Goal: Task Accomplishment & Management: Use online tool/utility

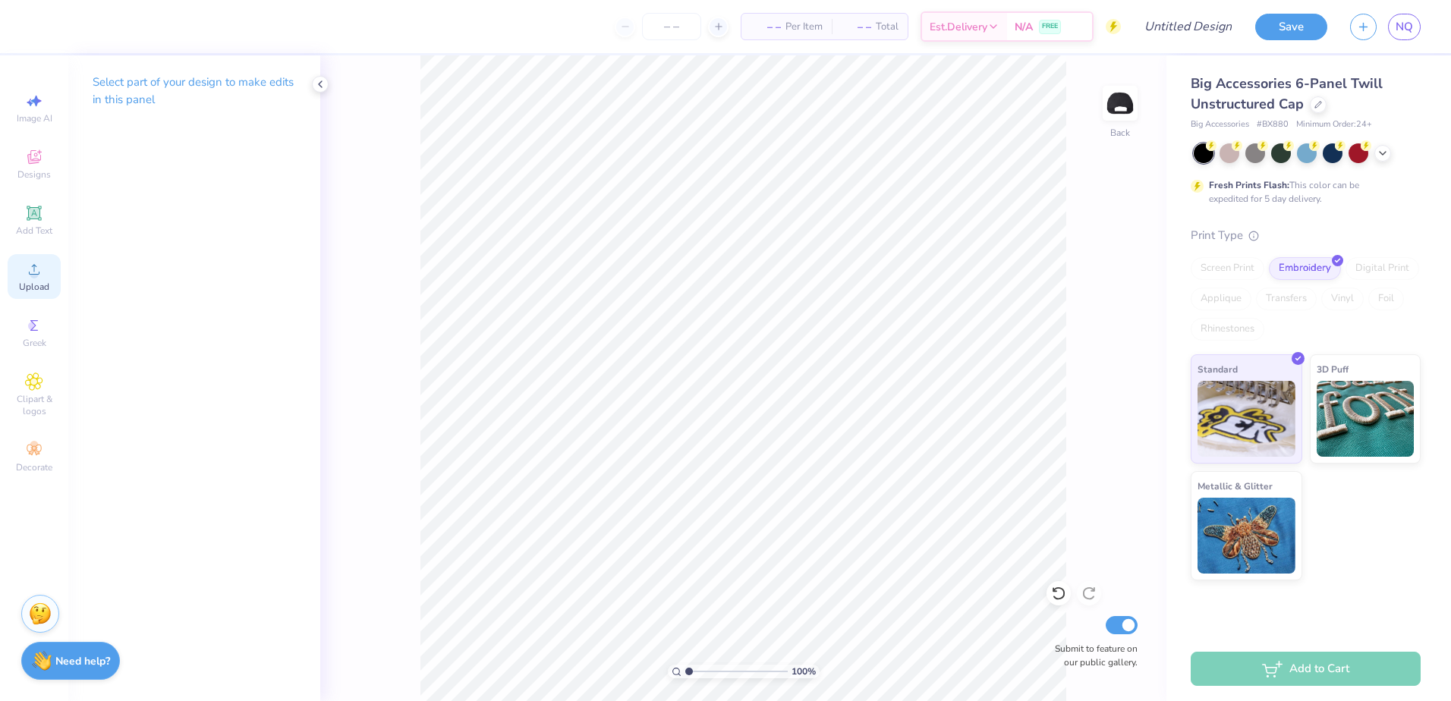
click at [24, 269] on div "Upload" at bounding box center [34, 276] width 53 height 45
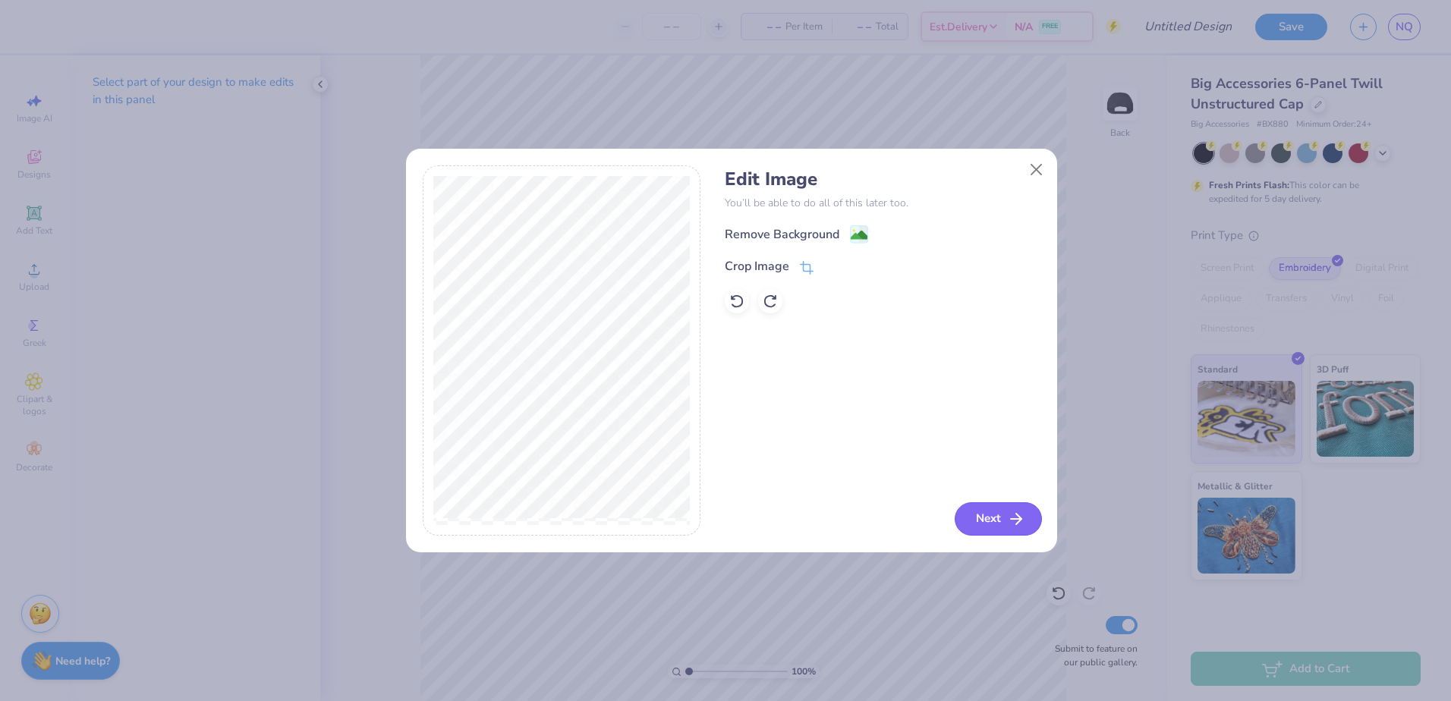
drag, startPoint x: 980, startPoint y: 494, endPoint x: 982, endPoint y: 504, distance: 10.1
click at [981, 494] on div "Edit Image You’ll be able to do all of this later too. Remove Background Crop I…" at bounding box center [882, 350] width 315 height 370
click at [984, 512] on button "Next" at bounding box center [998, 519] width 87 height 33
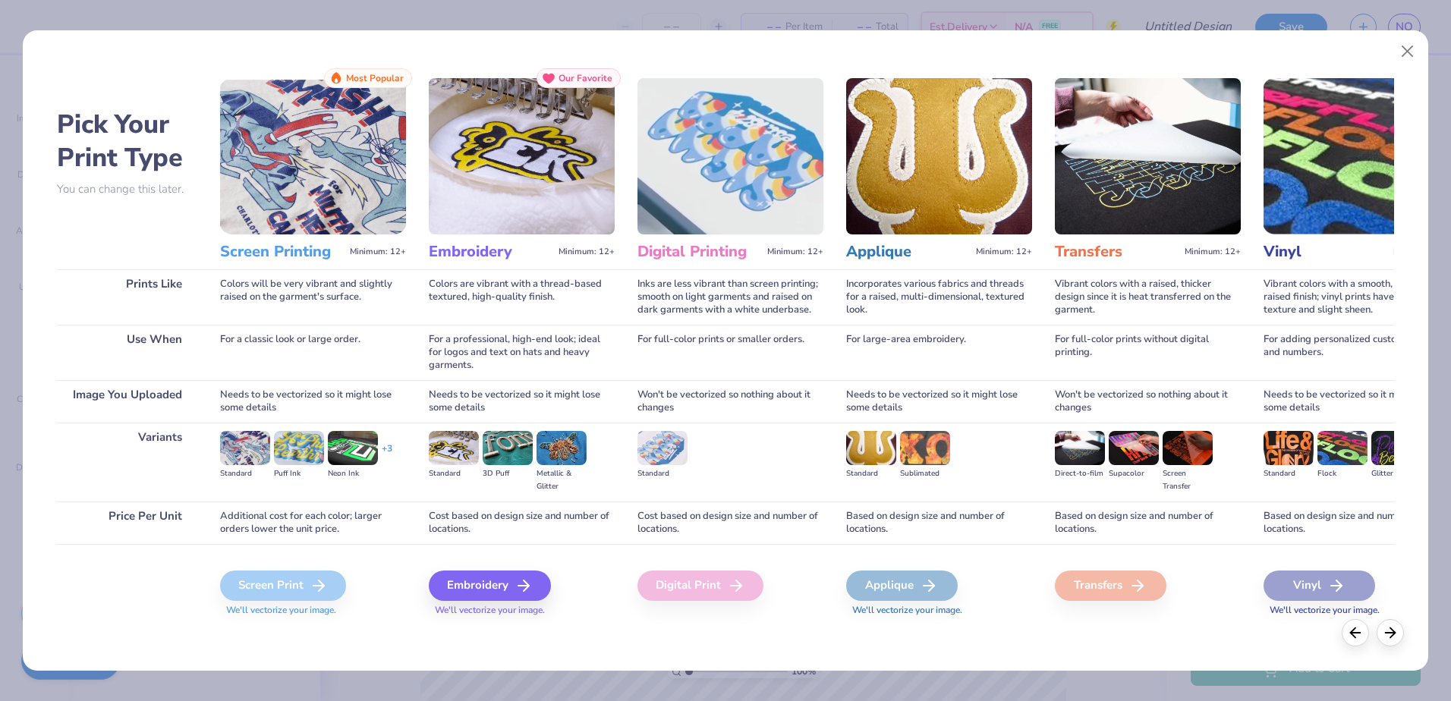
click at [466, 604] on span "We'll vectorize your image." at bounding box center [522, 610] width 186 height 13
click at [465, 588] on div "Embroidery" at bounding box center [492, 586] width 122 height 30
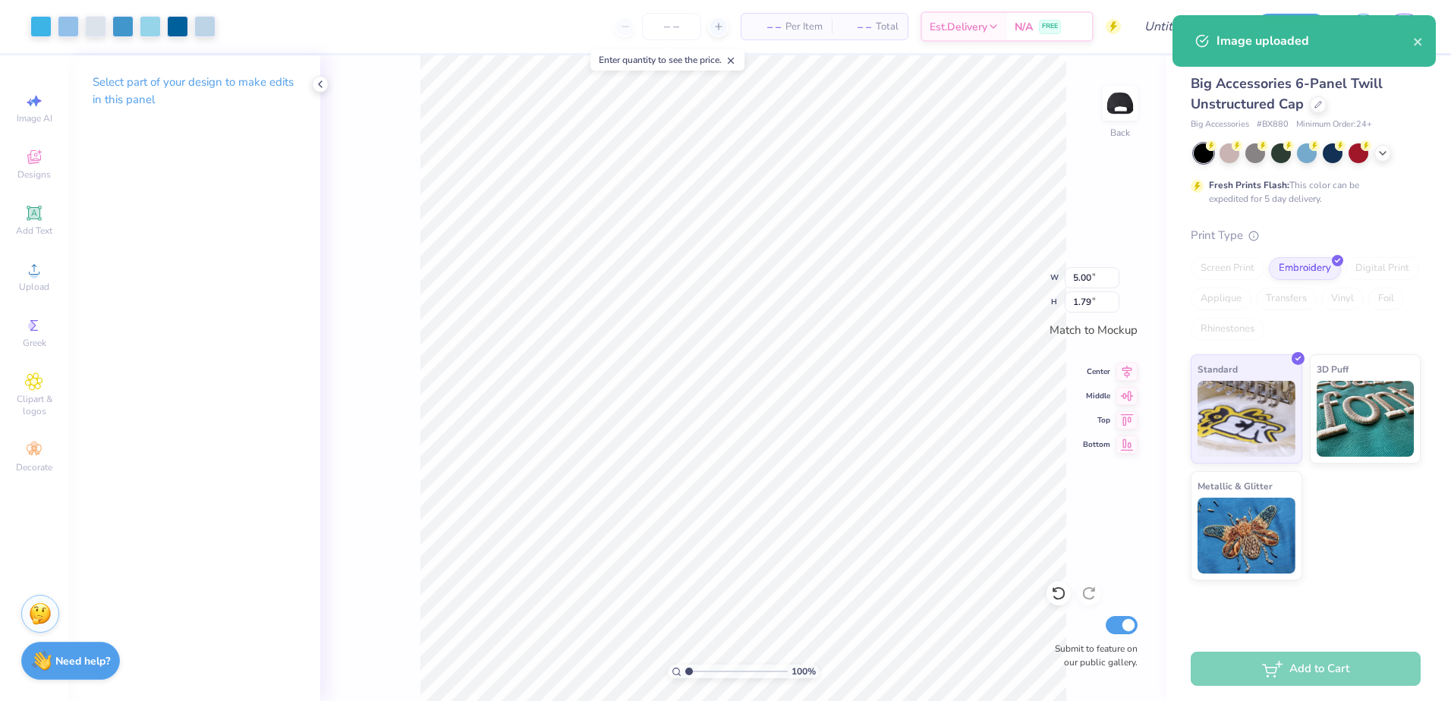
type input "3.18"
type input "1.14"
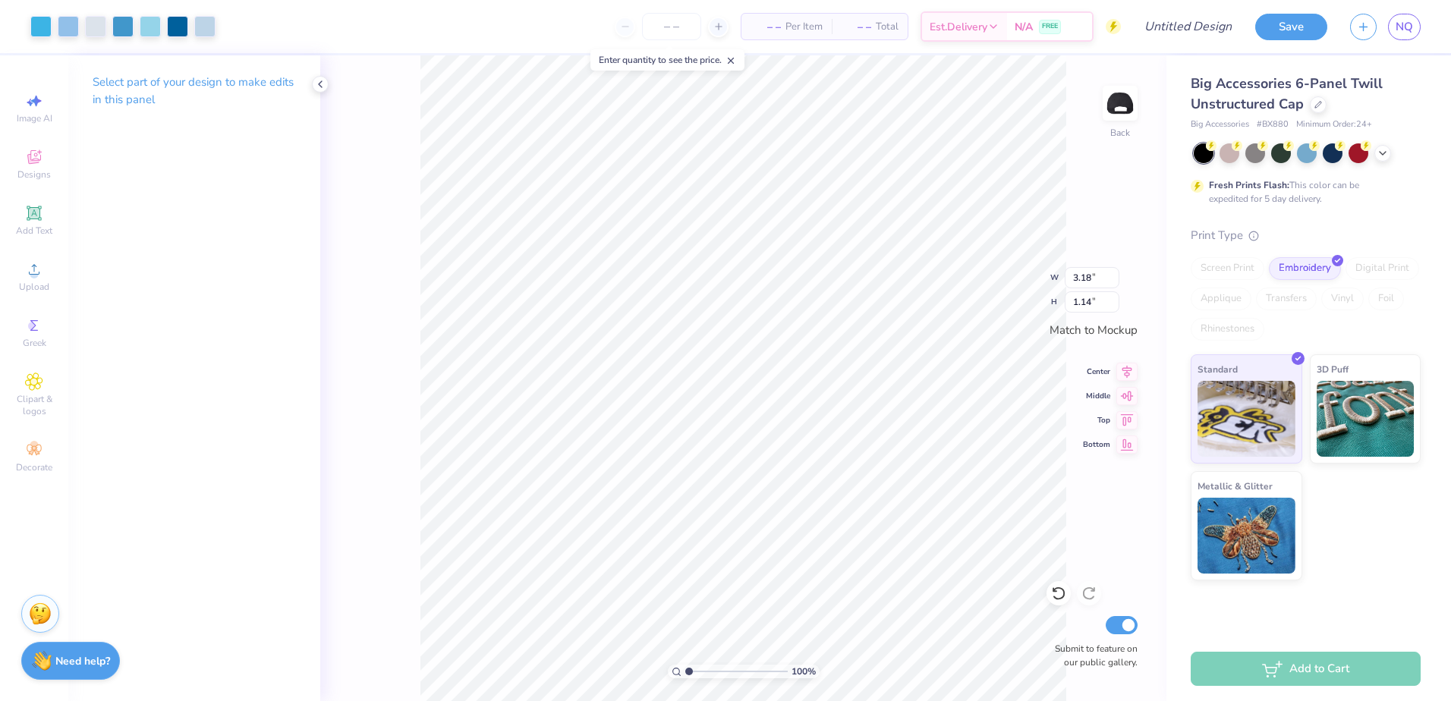
type input "2.74"
type input "0.98"
type input "3.07"
type input "1.10"
type input "3.17"
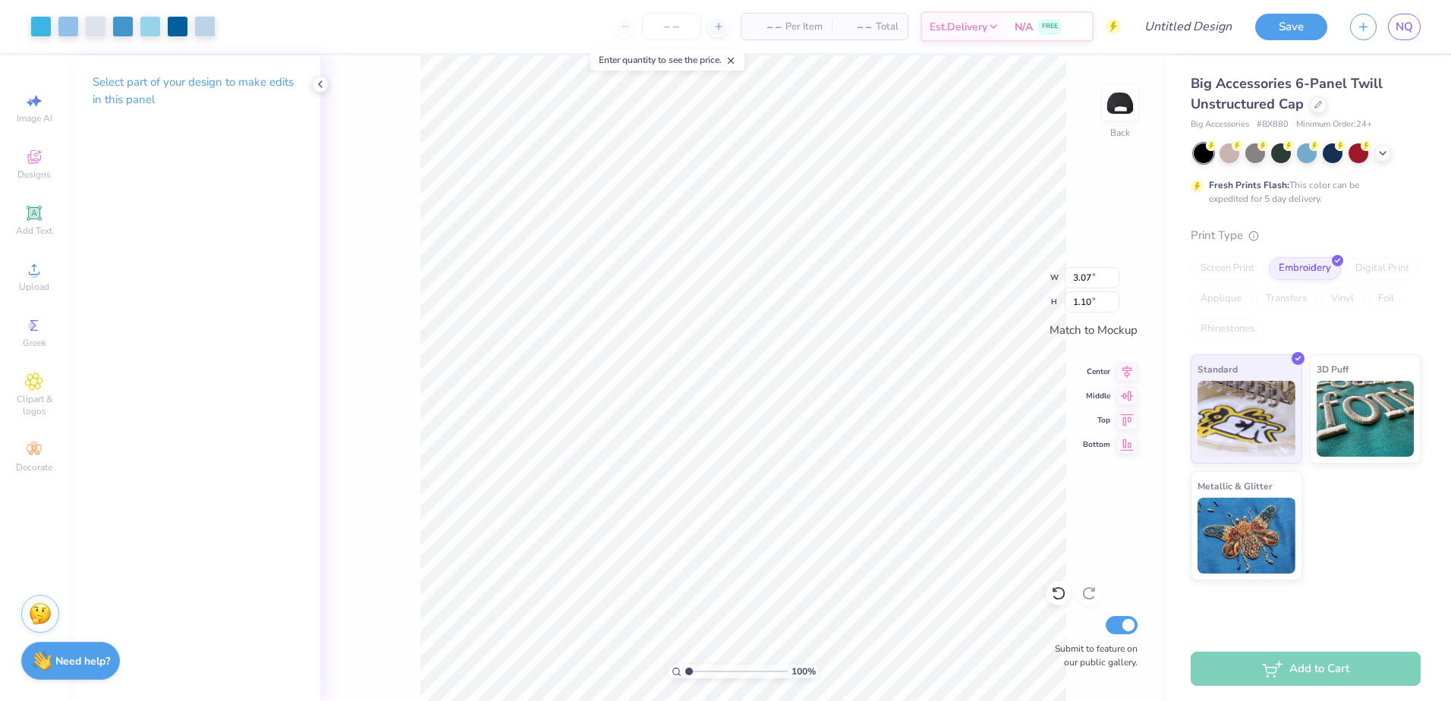
type input "1.13"
click at [1224, 20] on input "Design Title" at bounding box center [1169, 26] width 149 height 30
type input "revised 3"
click at [661, 27] on input "number" at bounding box center [671, 26] width 59 height 27
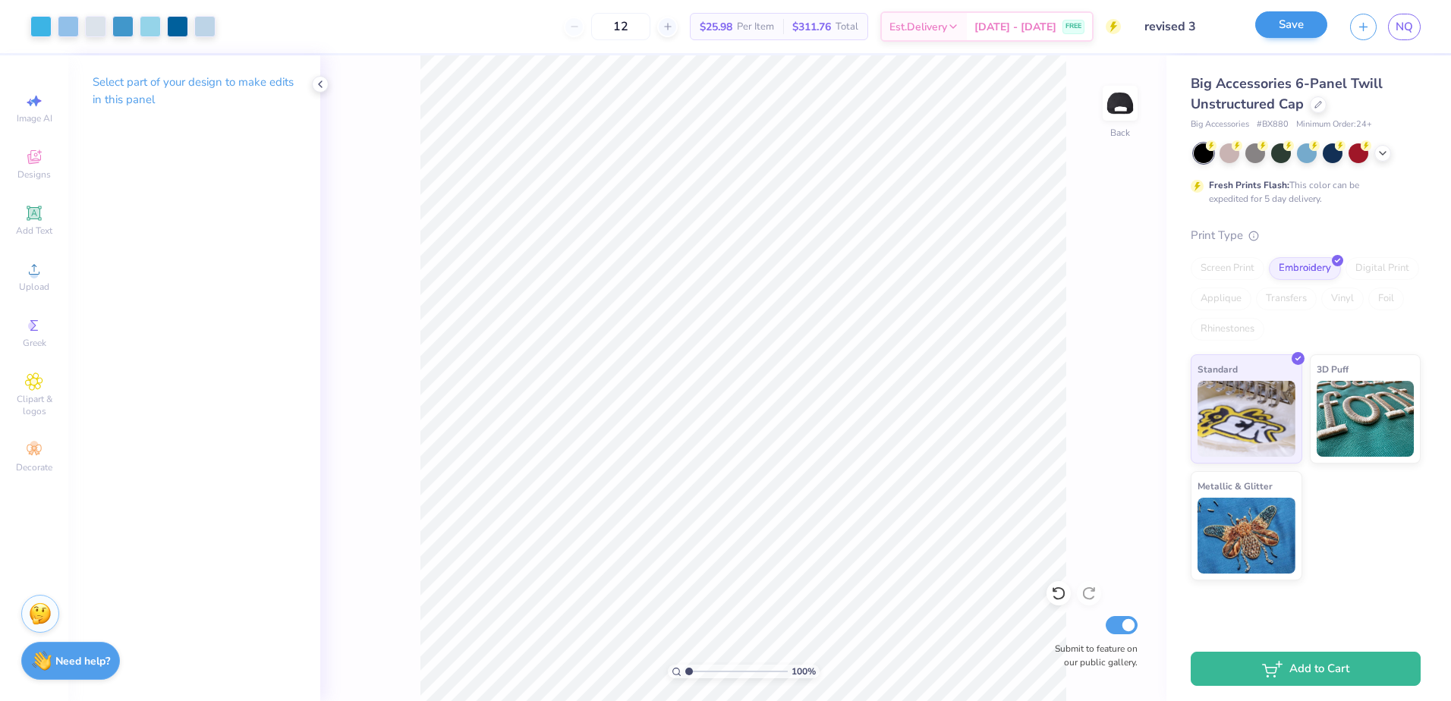
type input "12"
click at [1279, 32] on button "Save" at bounding box center [1292, 24] width 72 height 27
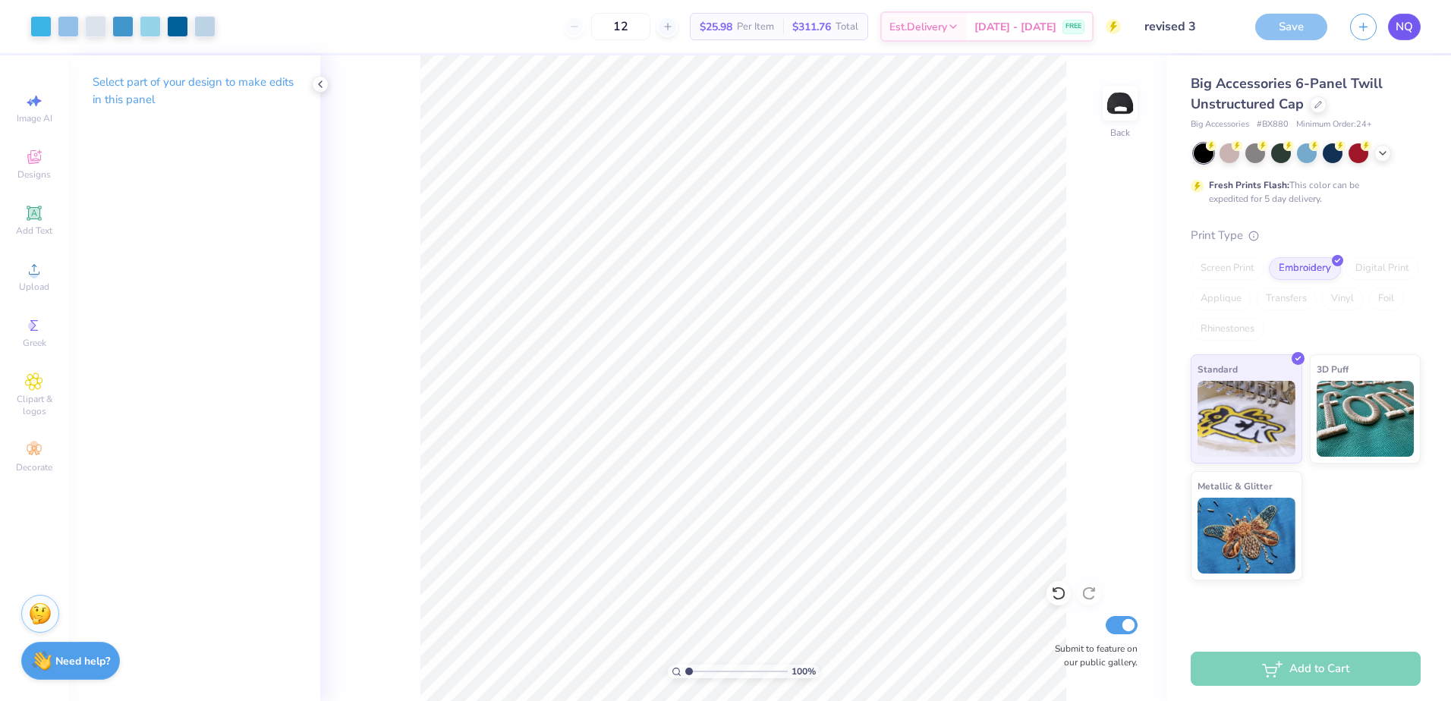
click at [1400, 30] on span "NQ" at bounding box center [1404, 26] width 17 height 17
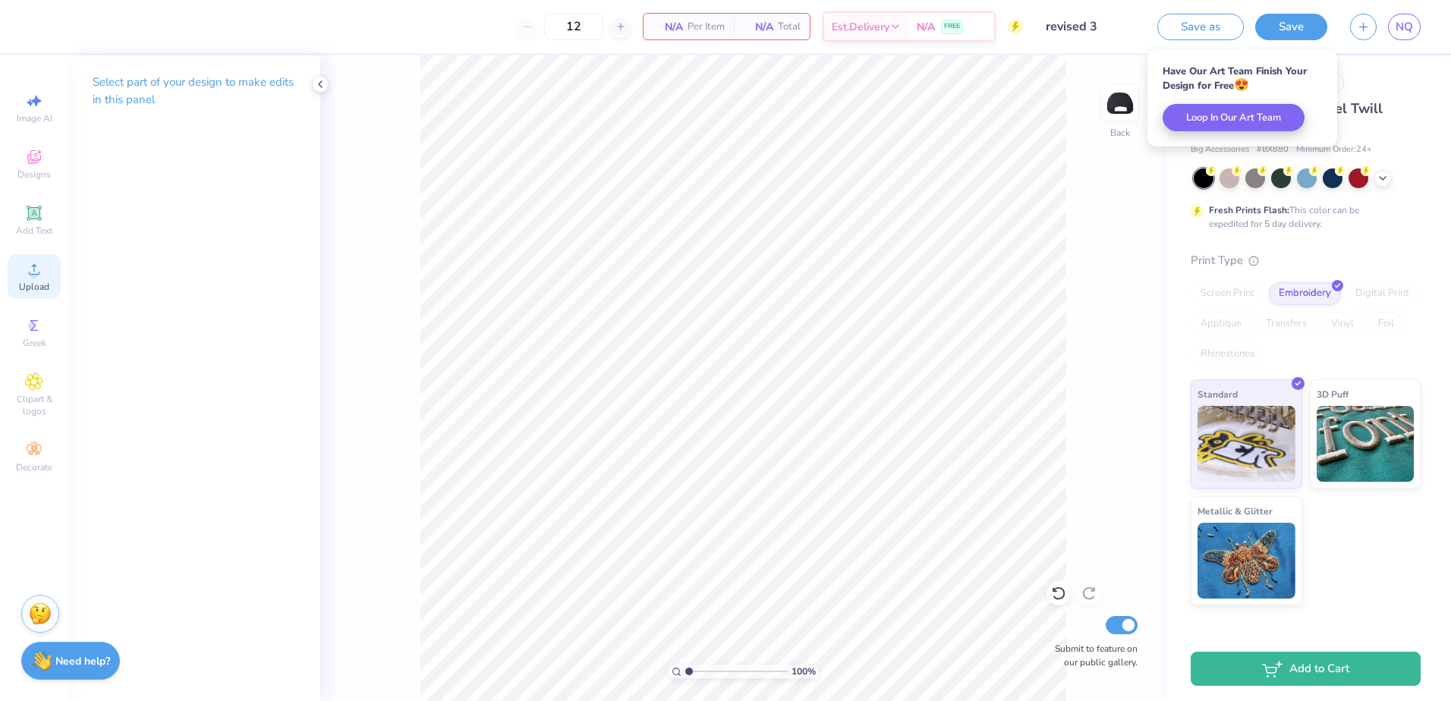
click at [49, 266] on div "Upload" at bounding box center [34, 276] width 53 height 45
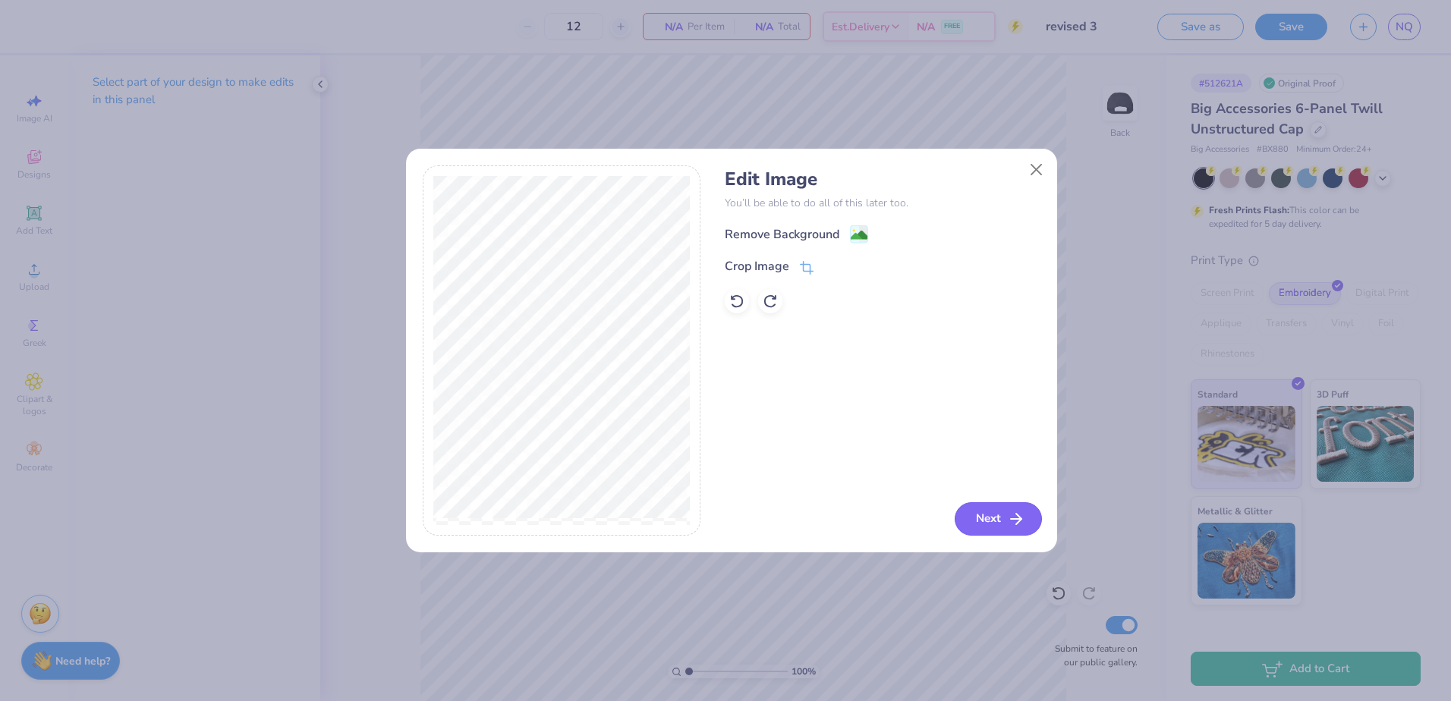
click at [996, 515] on button "Next" at bounding box center [998, 519] width 87 height 33
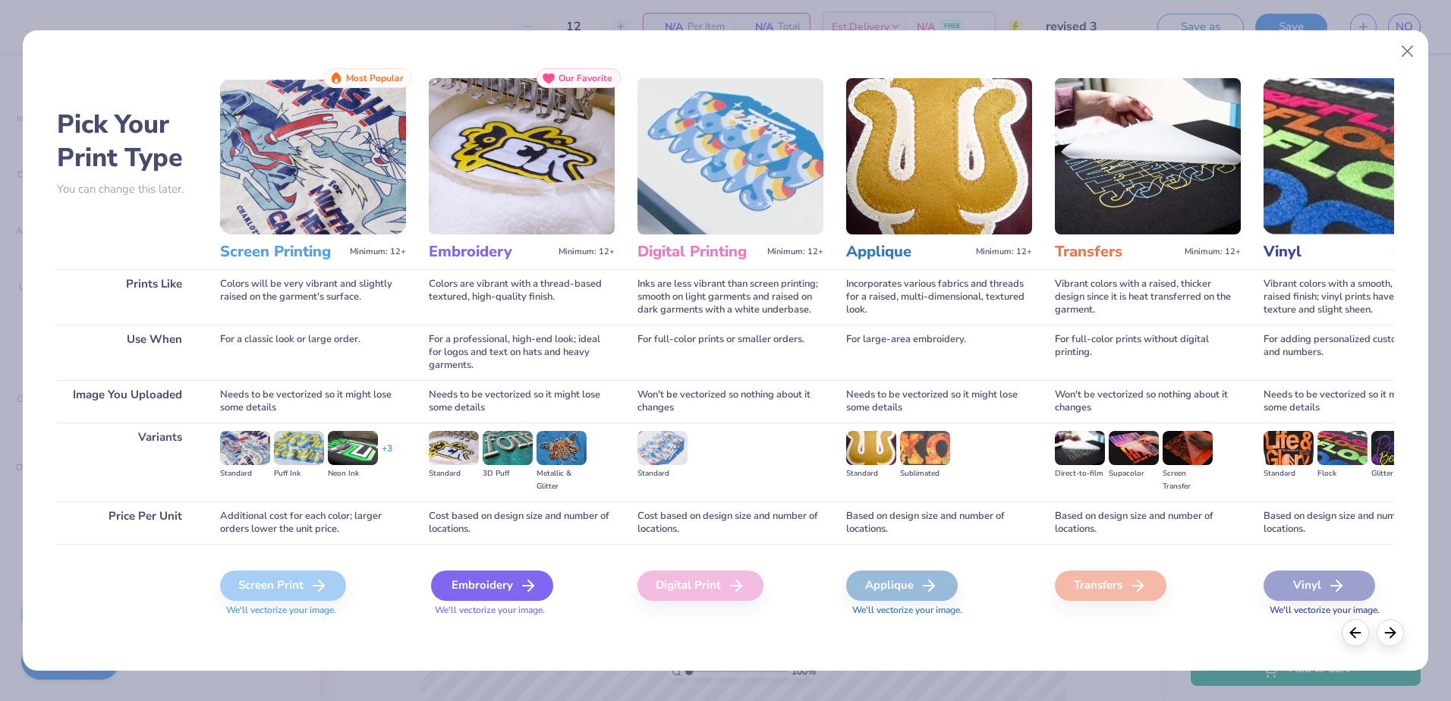
click at [490, 578] on div "Embroidery" at bounding box center [492, 586] width 122 height 30
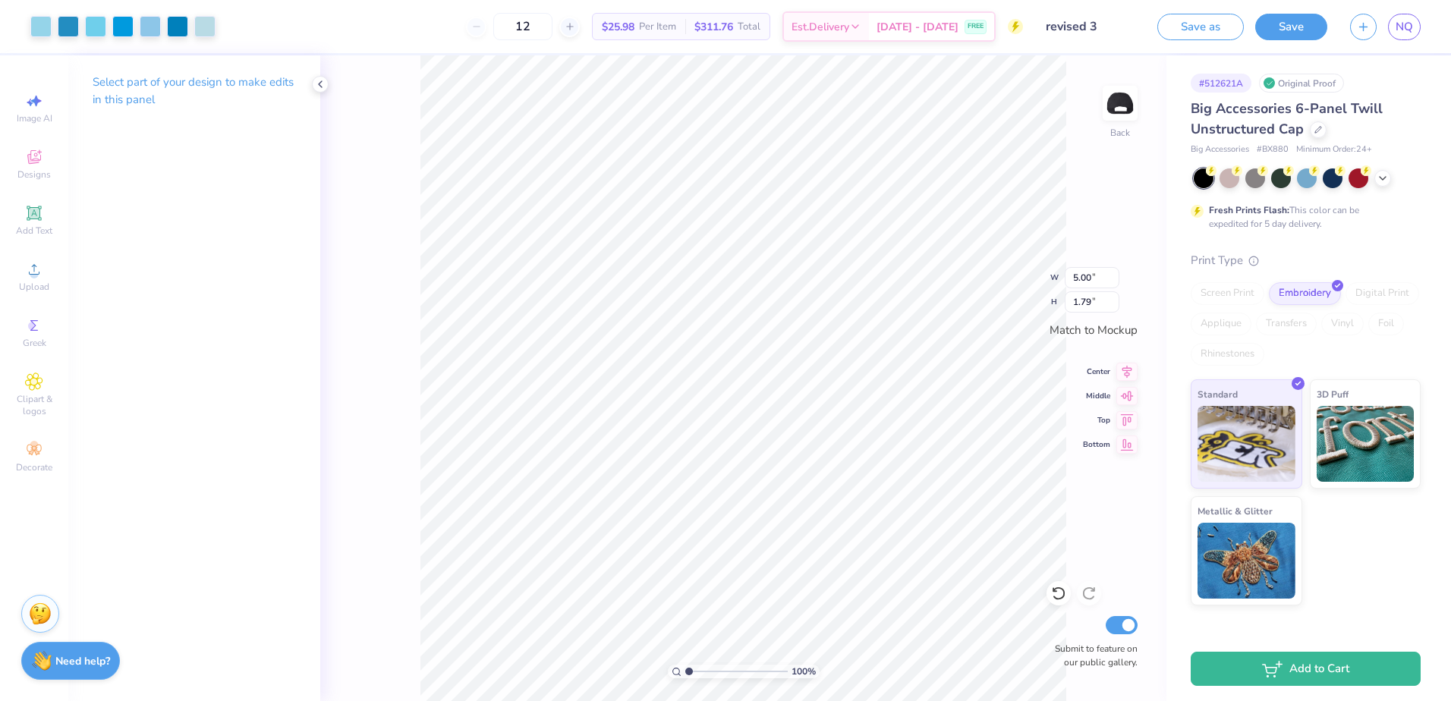
type input "2.65"
type input "0.95"
type input "2.91"
type input "1.04"
type input "3.09"
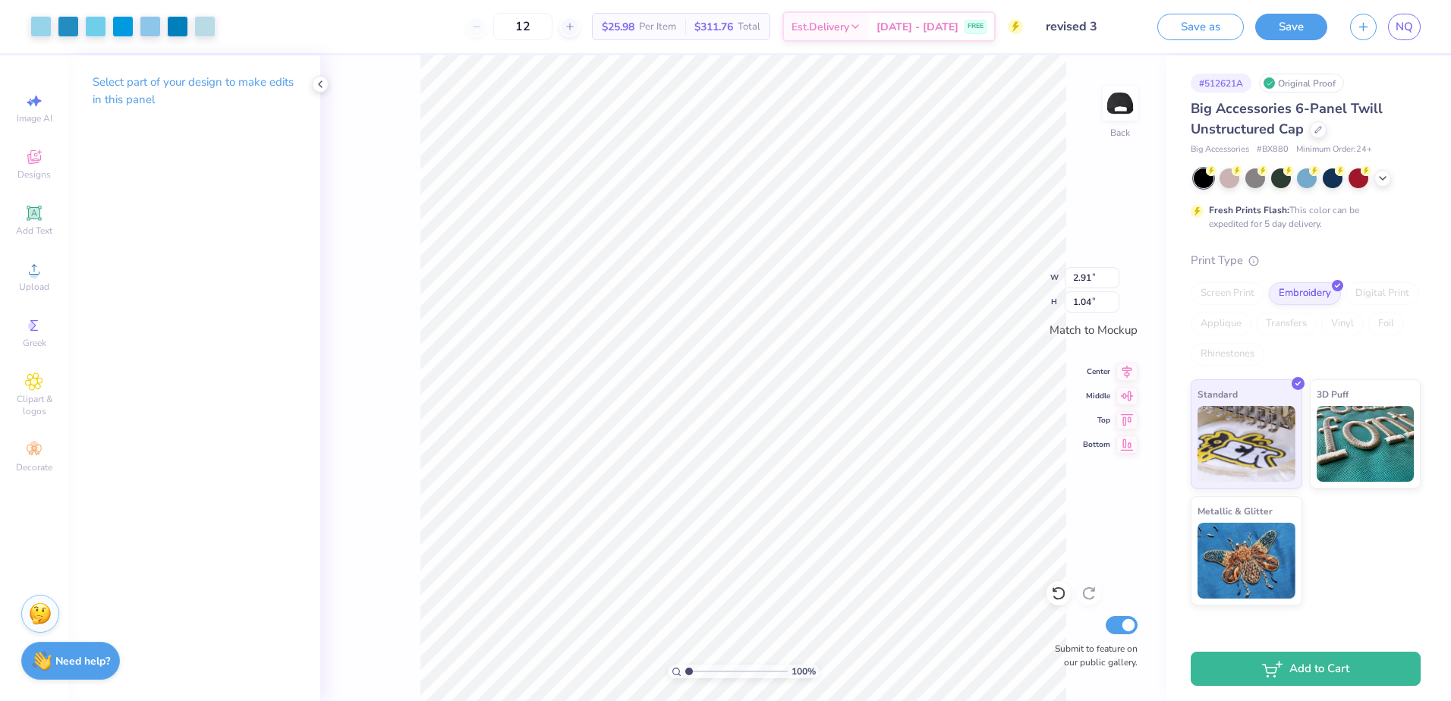
type input "1.10"
type input "3.80"
type input "1.36"
type input "3.57"
type input "1.28"
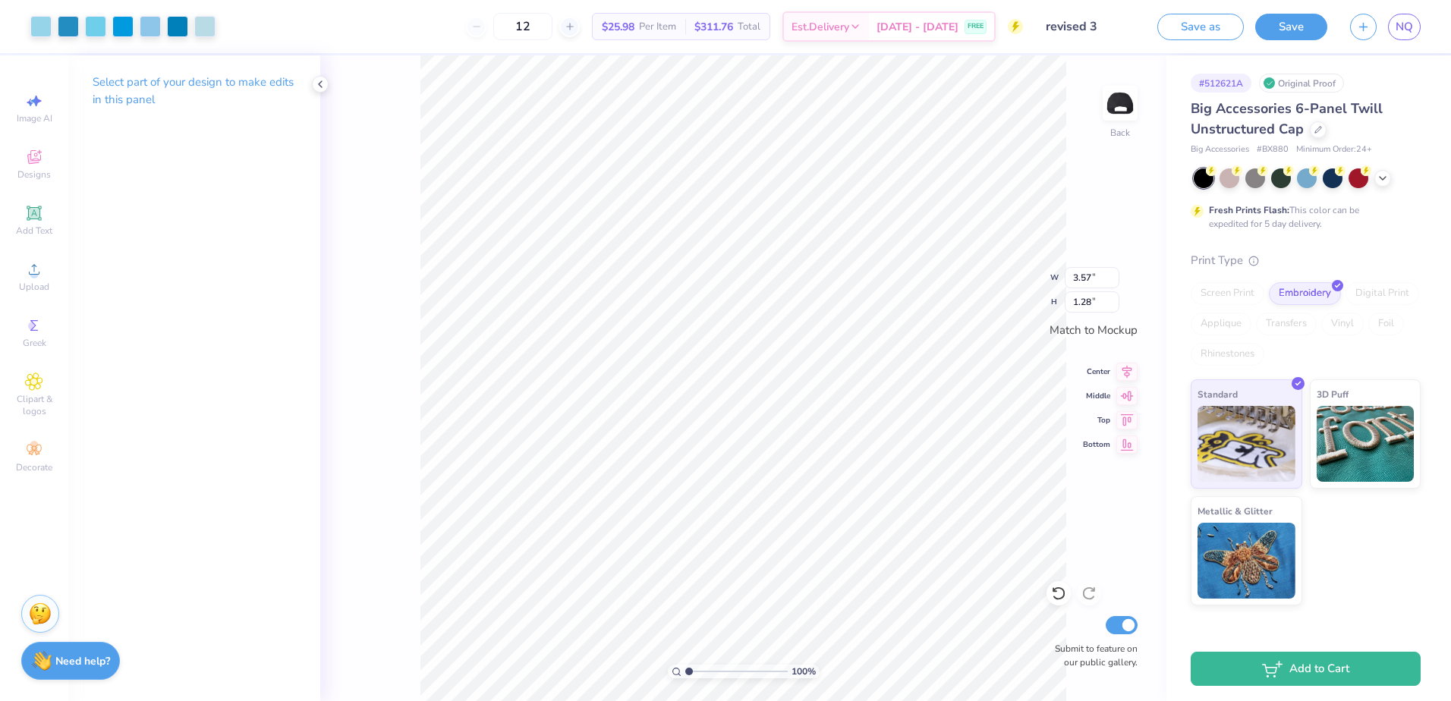
type input "3.34"
type input "1.19"
click at [1298, 15] on button "Save" at bounding box center [1292, 24] width 72 height 27
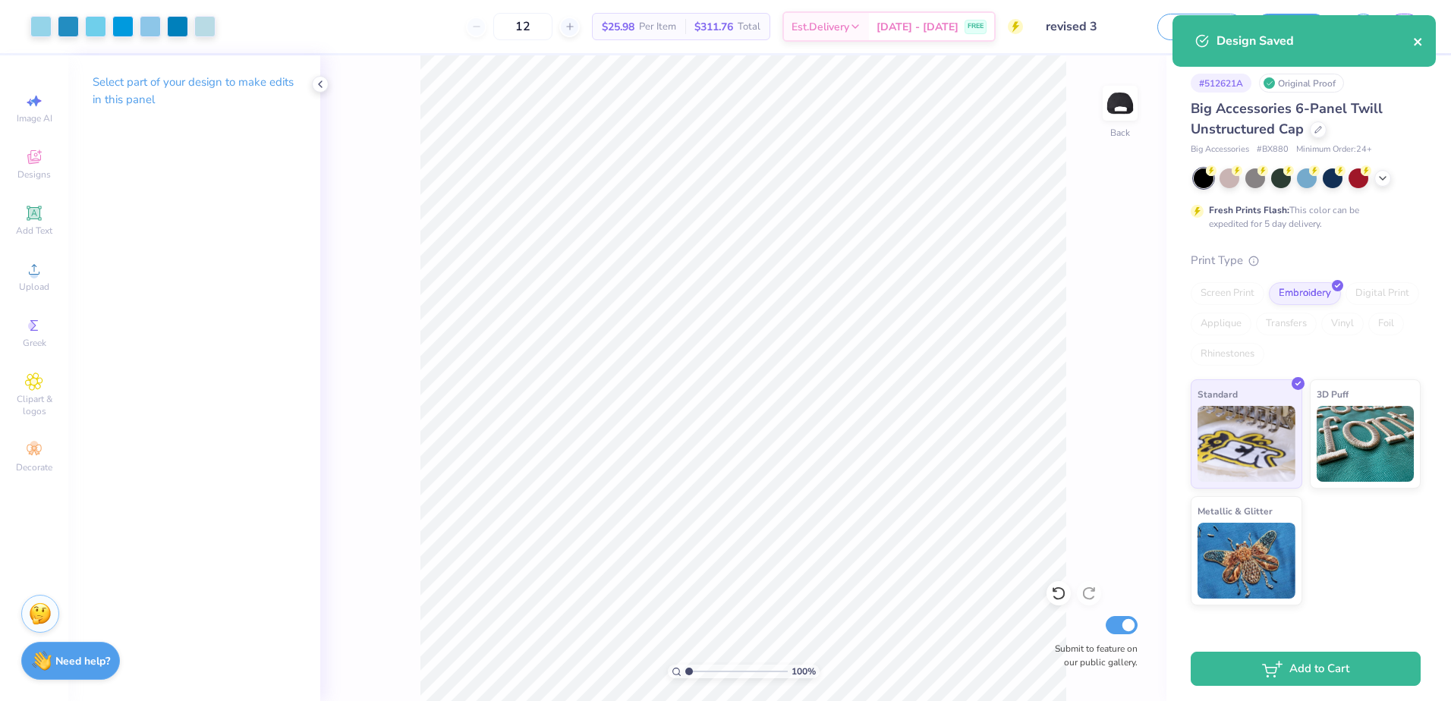
click at [1420, 46] on icon "close" at bounding box center [1418, 42] width 11 height 12
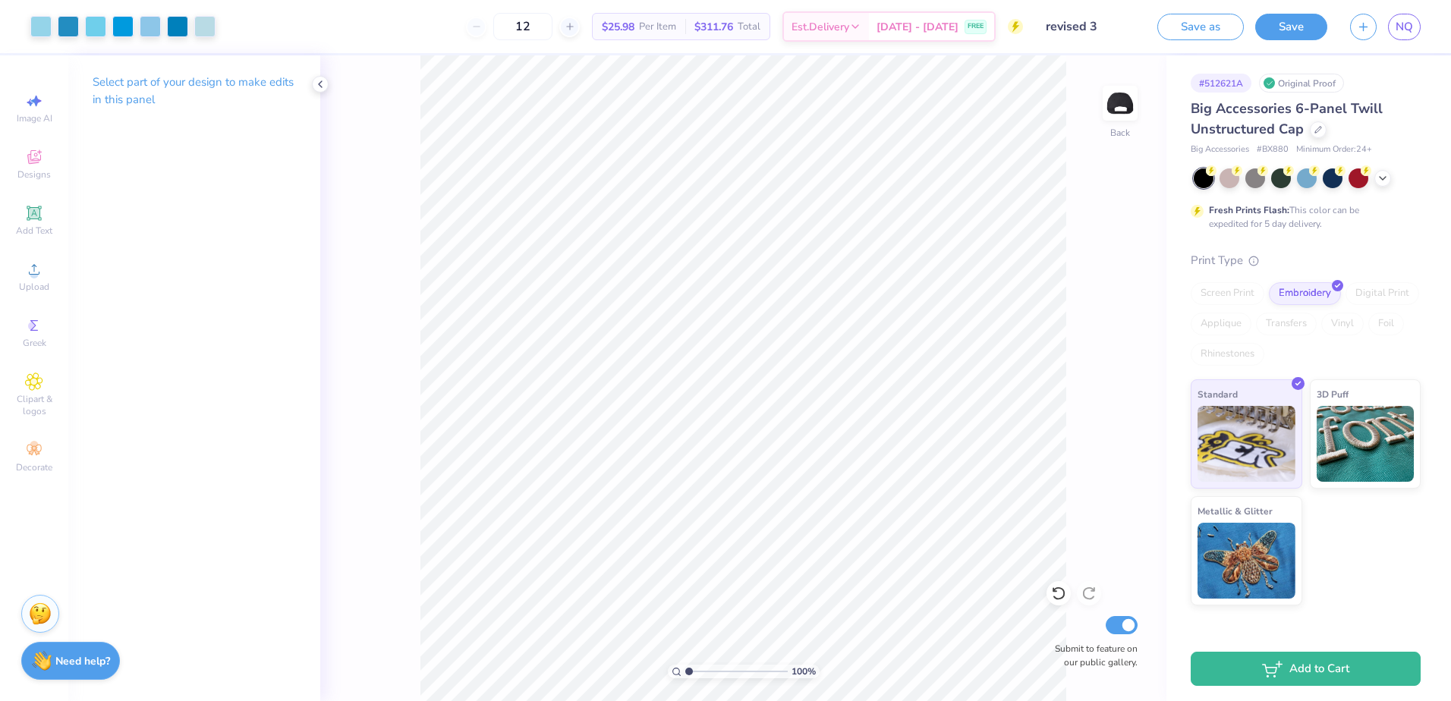
click at [1404, 18] on div "Design Saved" at bounding box center [1304, 15] width 269 height 6
click at [1401, 31] on span "NQ" at bounding box center [1404, 26] width 17 height 17
click at [1368, 33] on button "button" at bounding box center [1363, 24] width 27 height 27
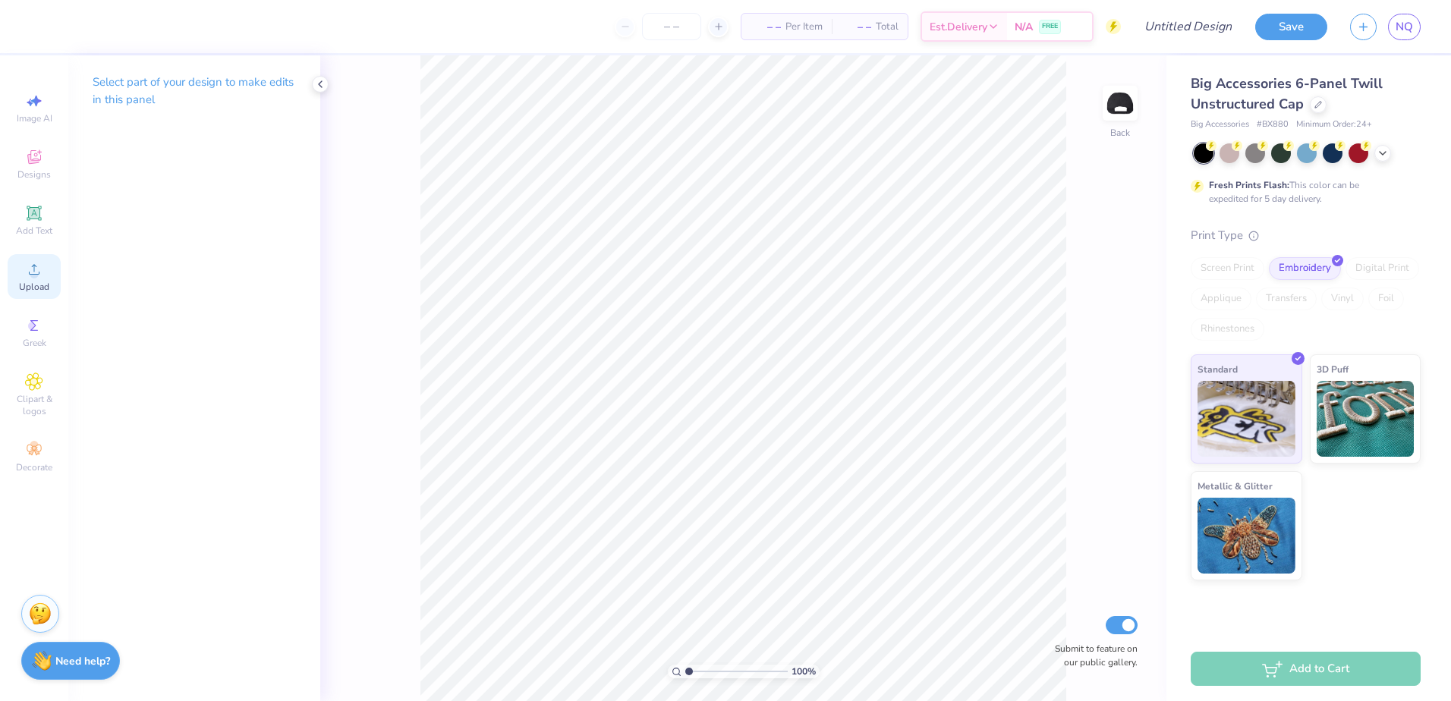
click at [31, 268] on icon at bounding box center [34, 269] width 18 height 18
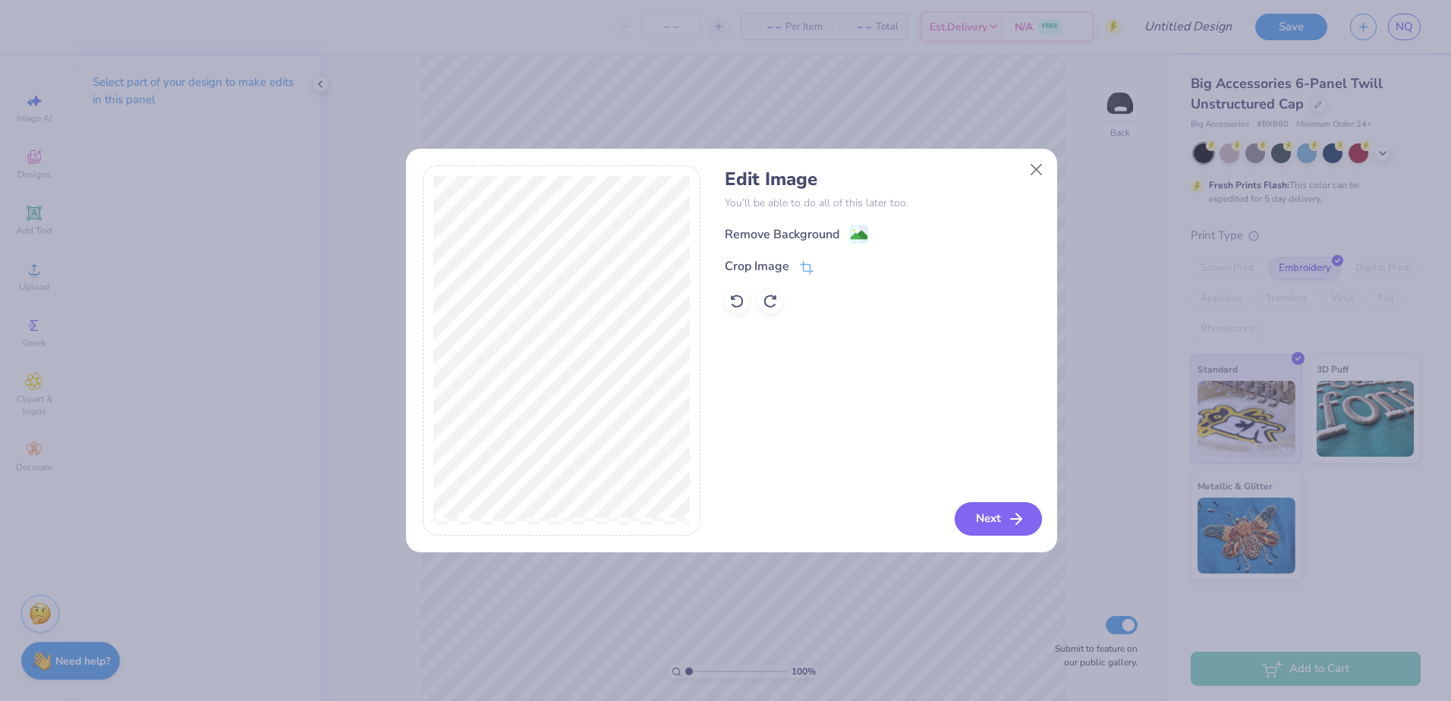
click at [984, 534] on button "Next" at bounding box center [998, 519] width 87 height 33
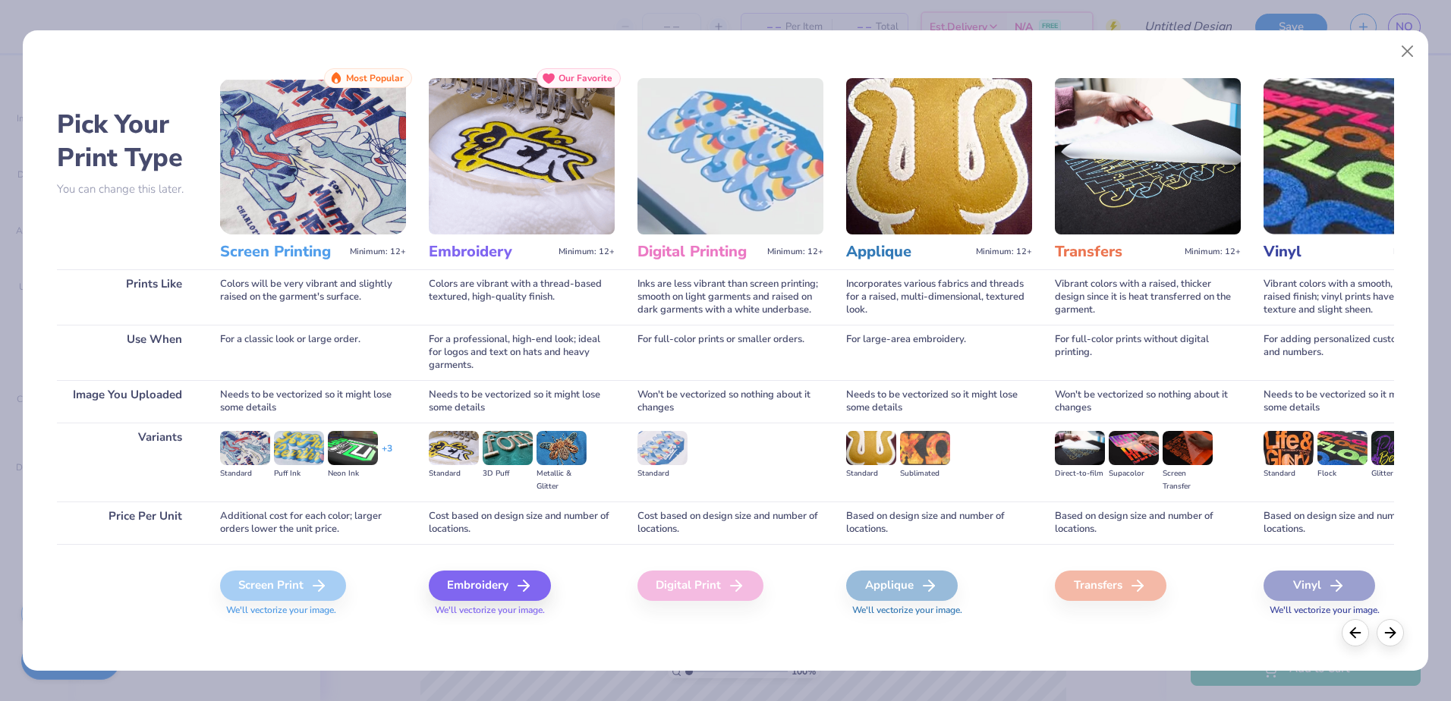
click at [507, 568] on div "Embroidery We'll vectorize your image." at bounding box center [522, 584] width 186 height 81
click at [506, 589] on div "Embroidery" at bounding box center [492, 586] width 122 height 30
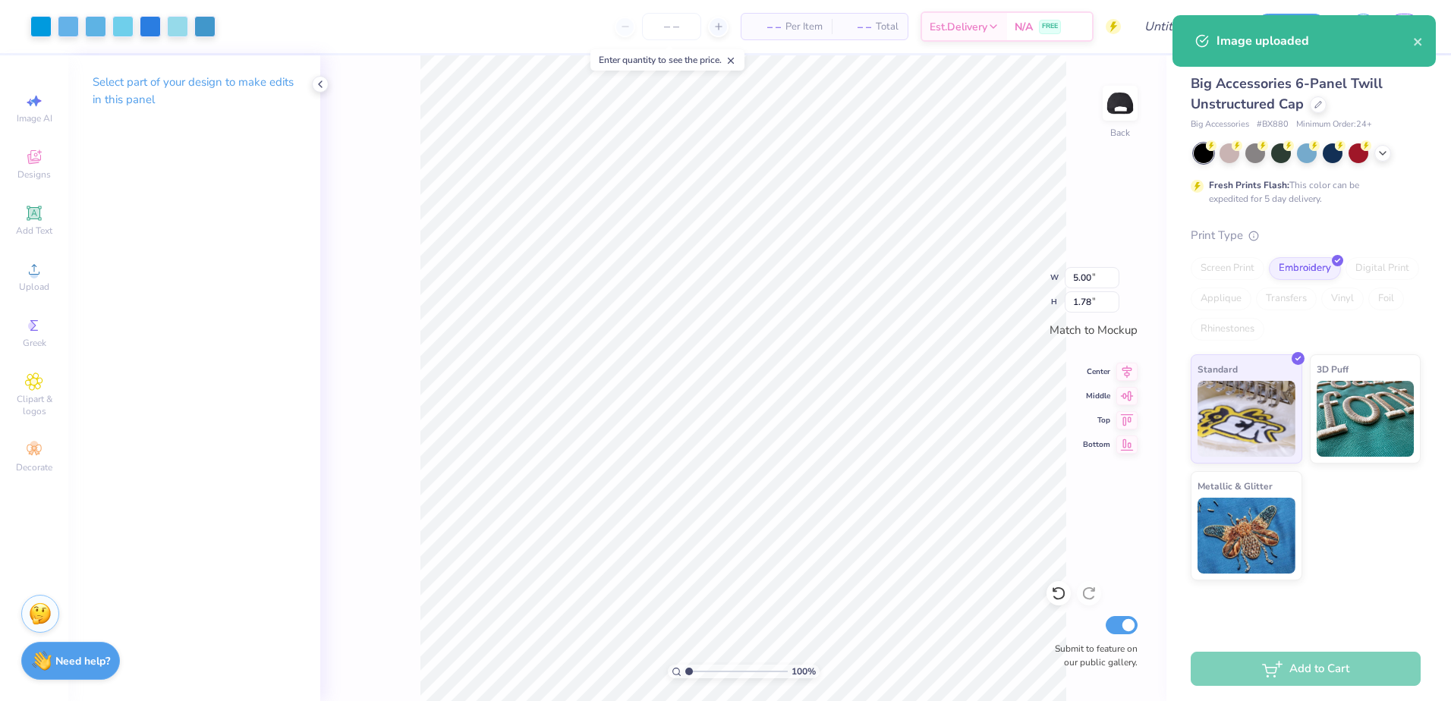
type input "2.89"
type input "1.03"
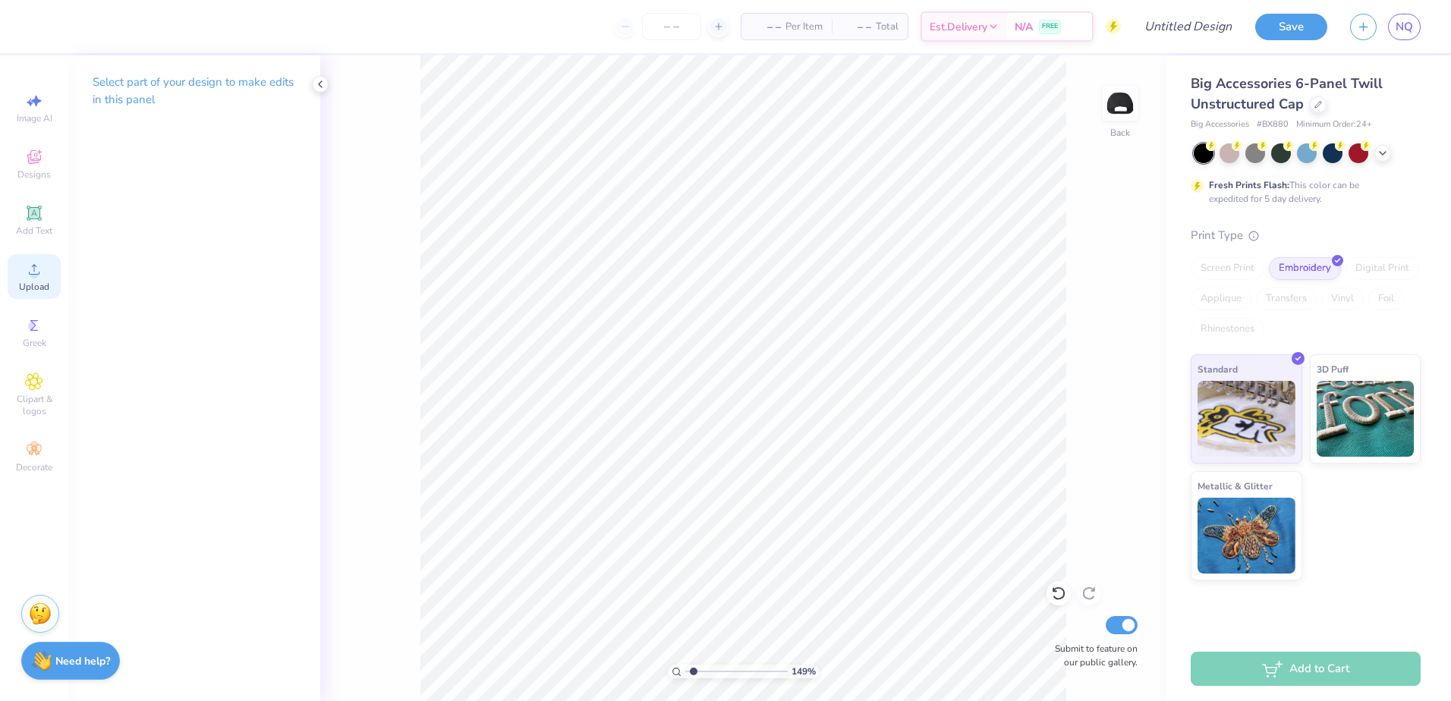
click at [19, 274] on div "Upload" at bounding box center [34, 276] width 53 height 45
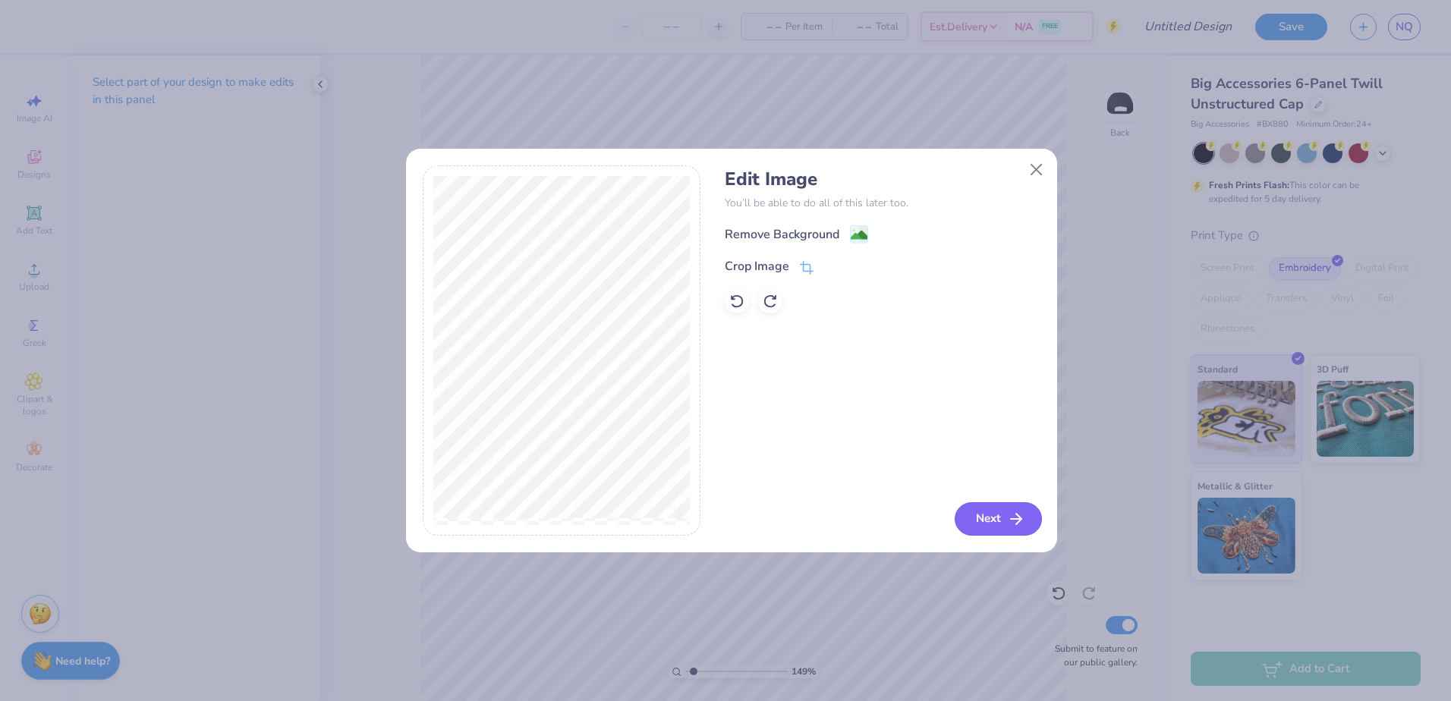
click at [996, 525] on button "Next" at bounding box center [998, 519] width 87 height 33
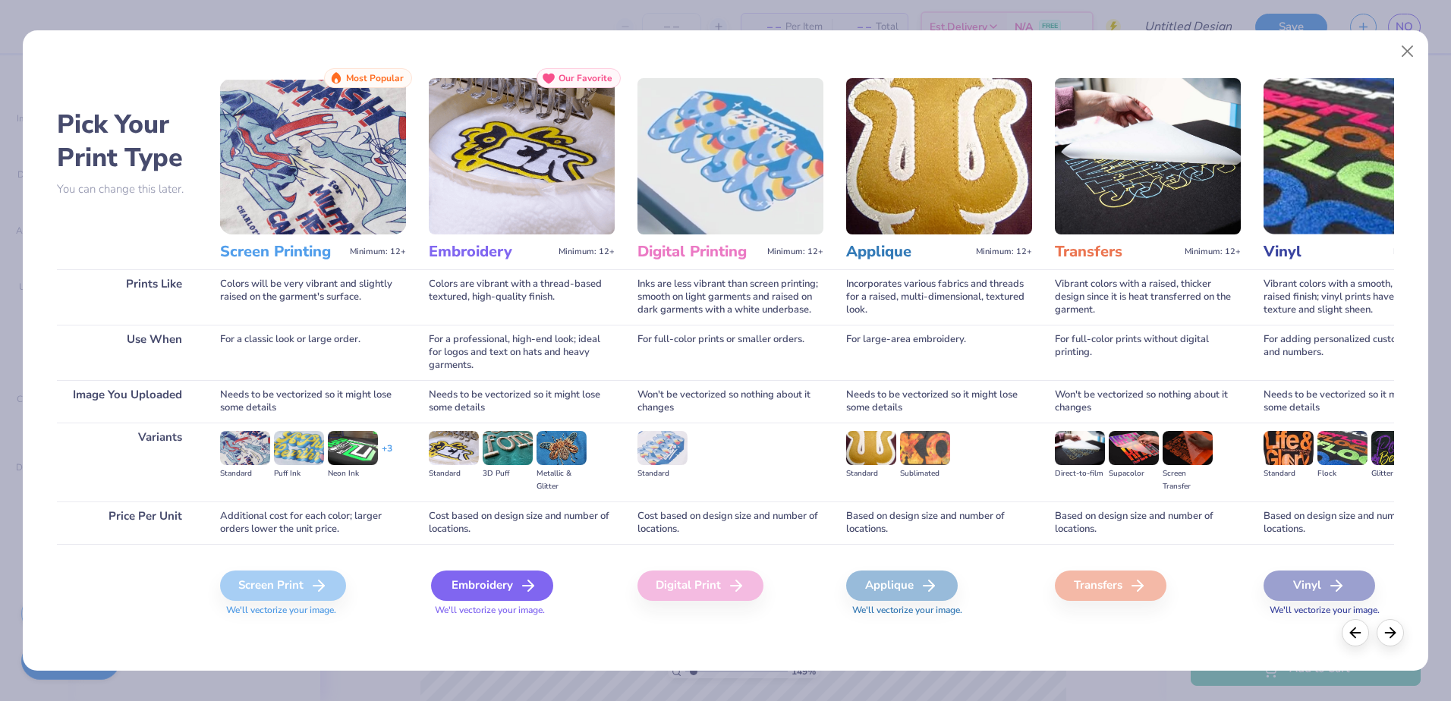
click at [458, 571] on div "Embroidery" at bounding box center [492, 586] width 122 height 30
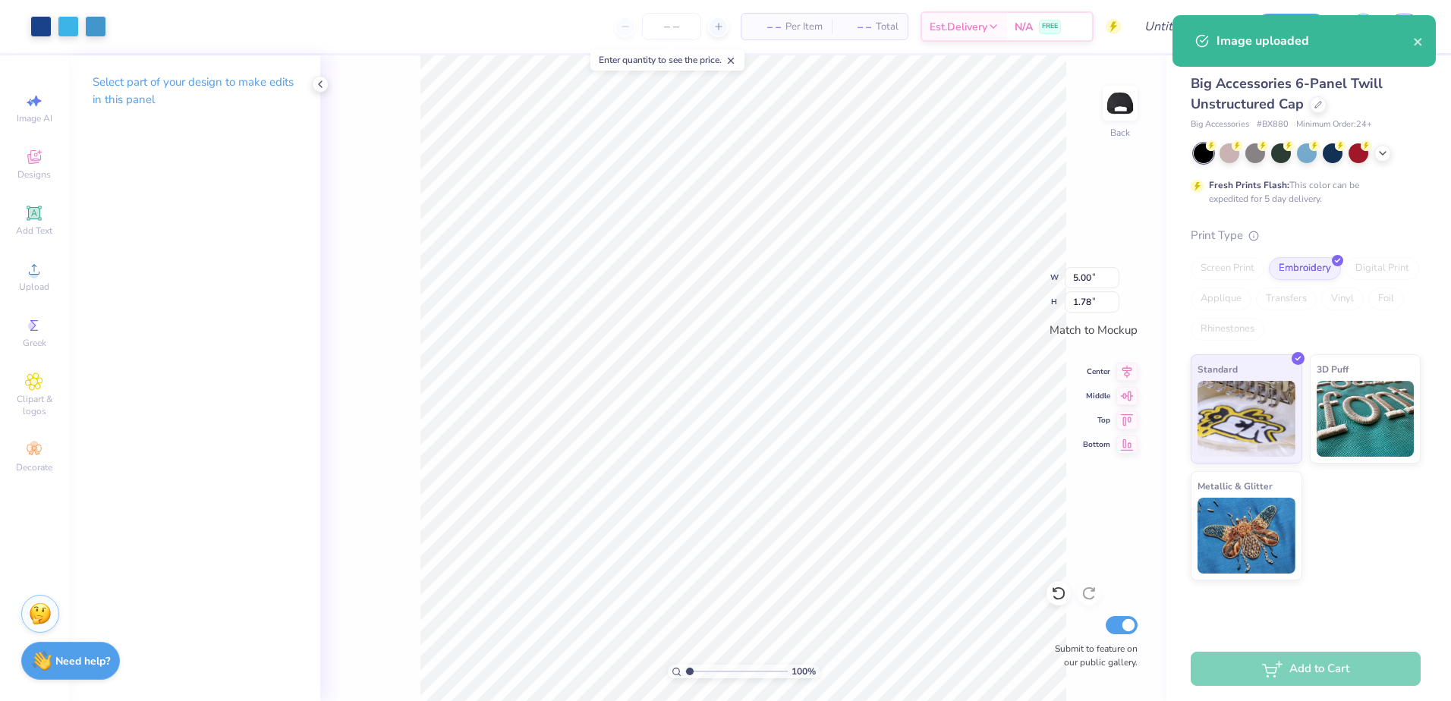
type input "1"
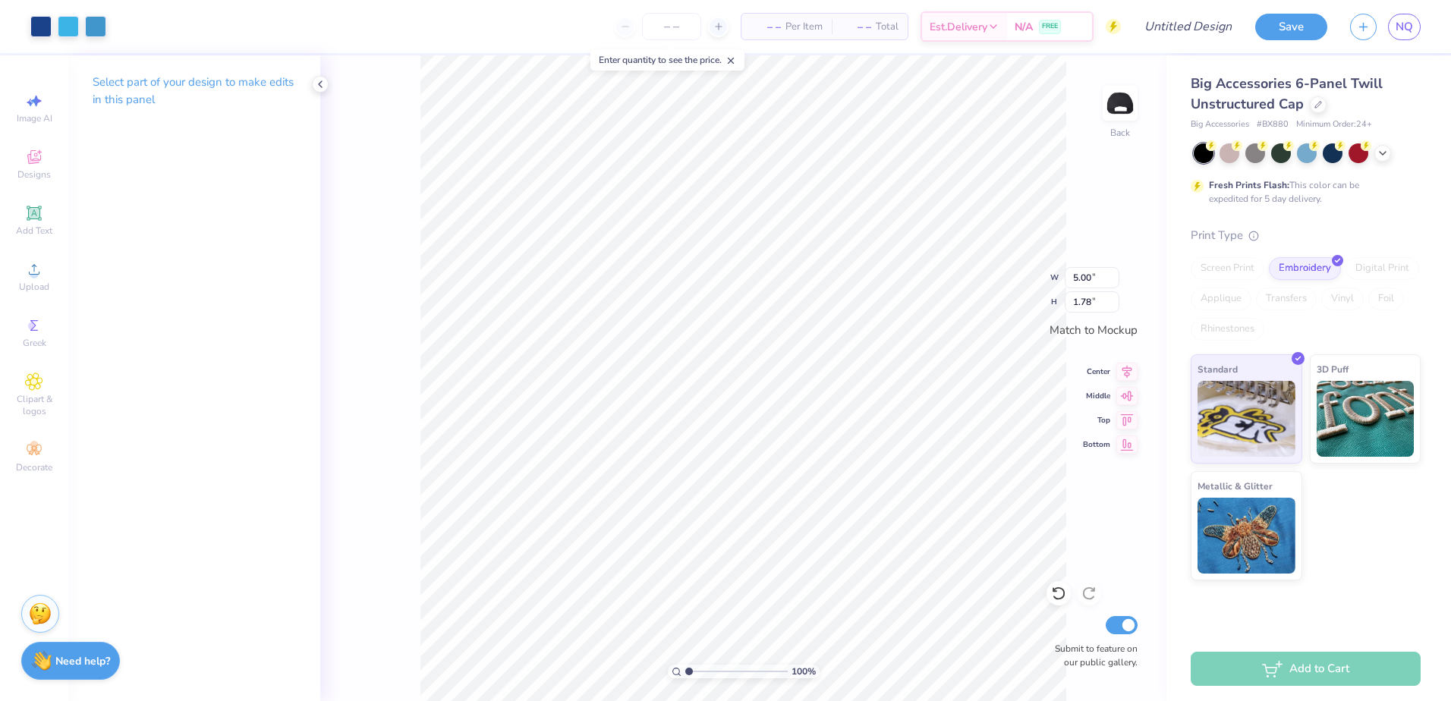
type input "3.09"
type input "1.10"
type input "2.25"
type input "0.80"
type input "2.80"
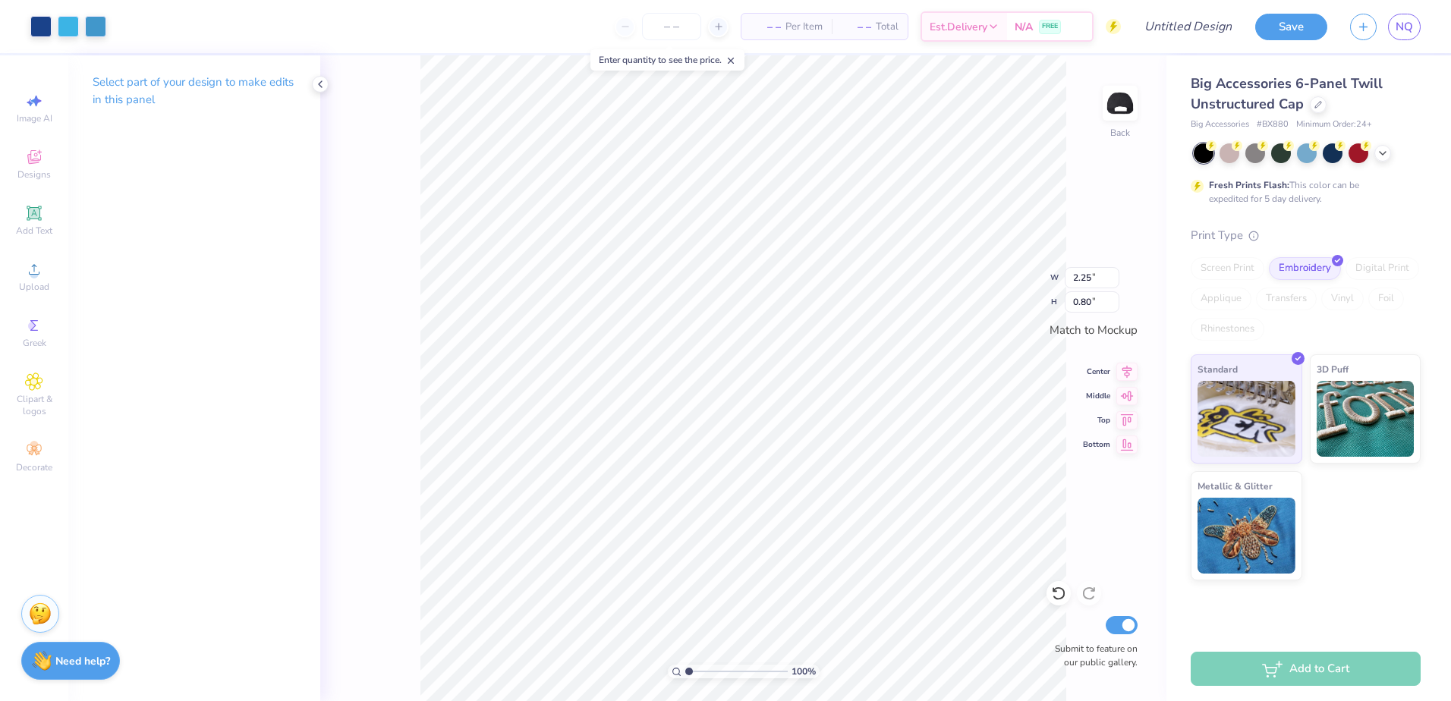
type input "1.00"
type input "2.60"
type input "0.93"
type input "2.93"
type input "1.05"
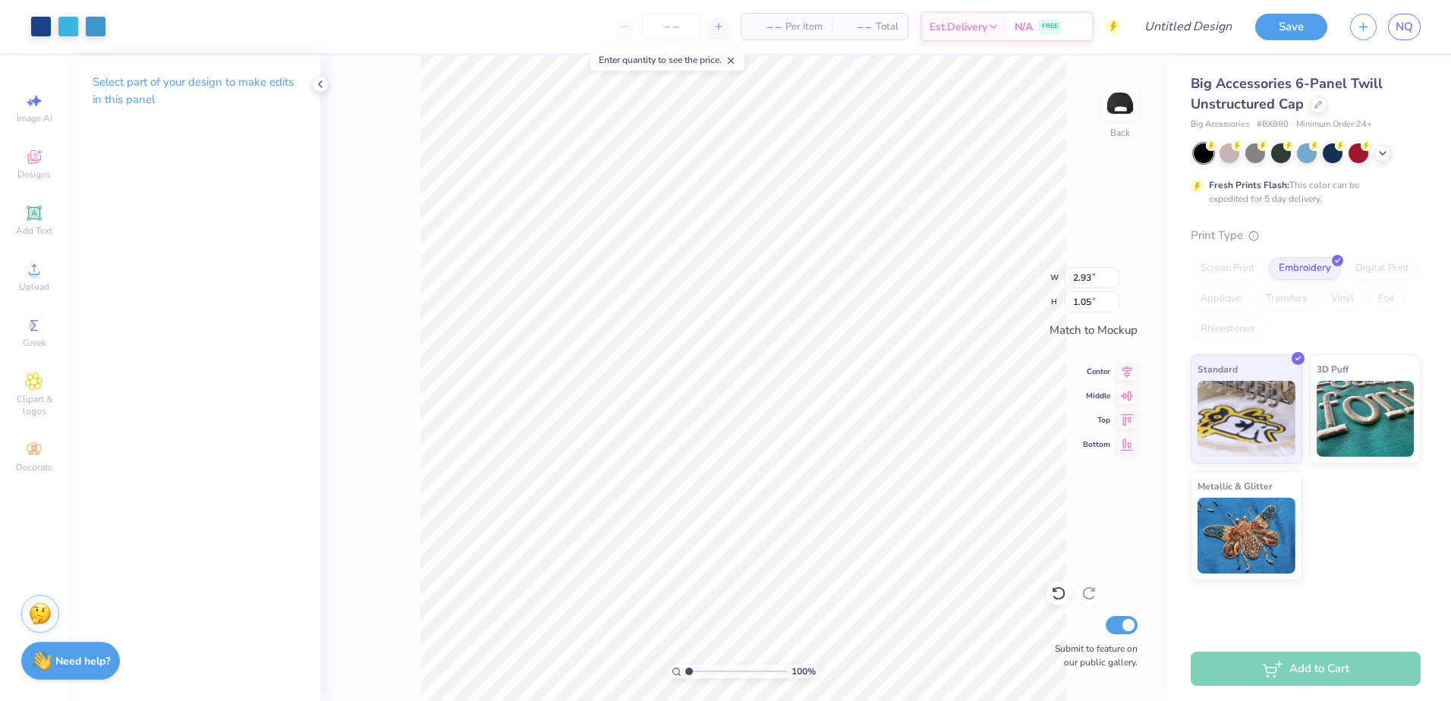
type input "3.71"
type input "1.32"
type input "3.03"
type input "1.08"
type input "2.71"
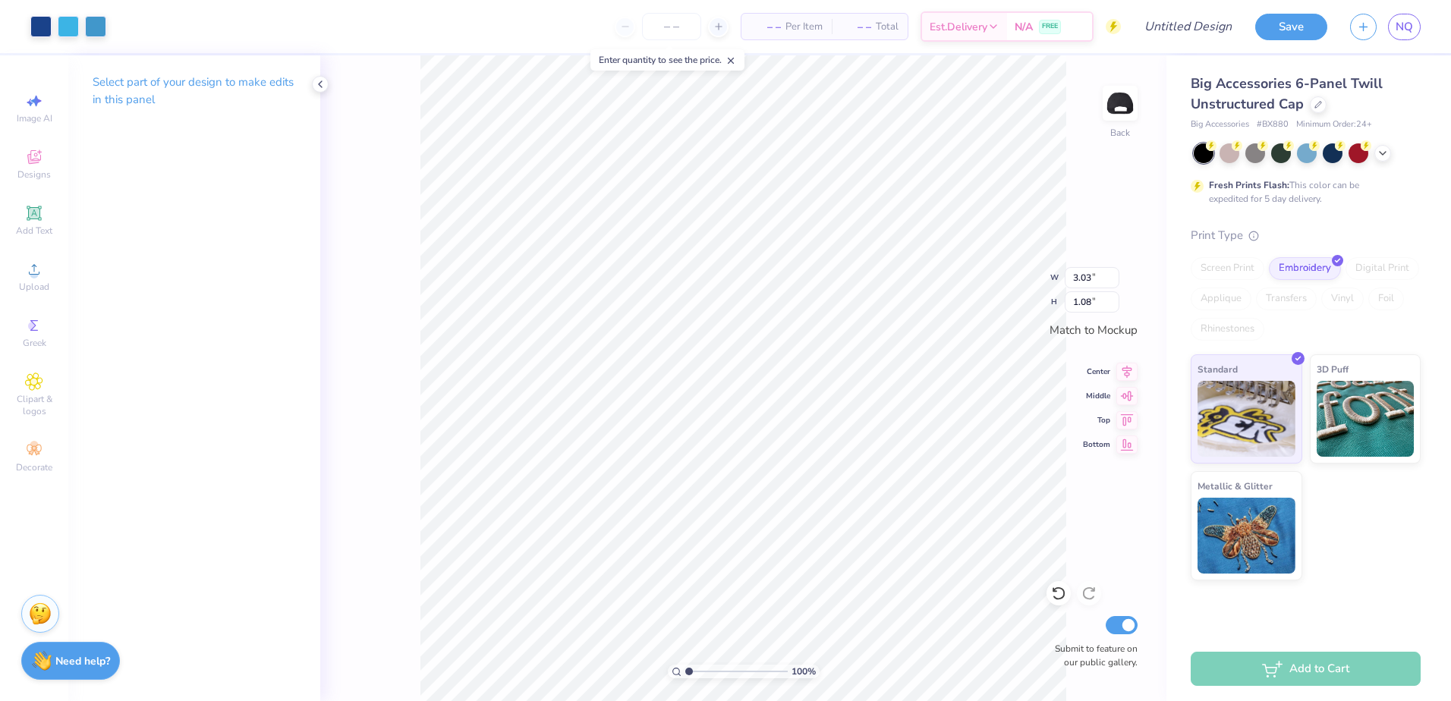
type input "0.97"
click at [34, 260] on div "Upload" at bounding box center [34, 276] width 53 height 45
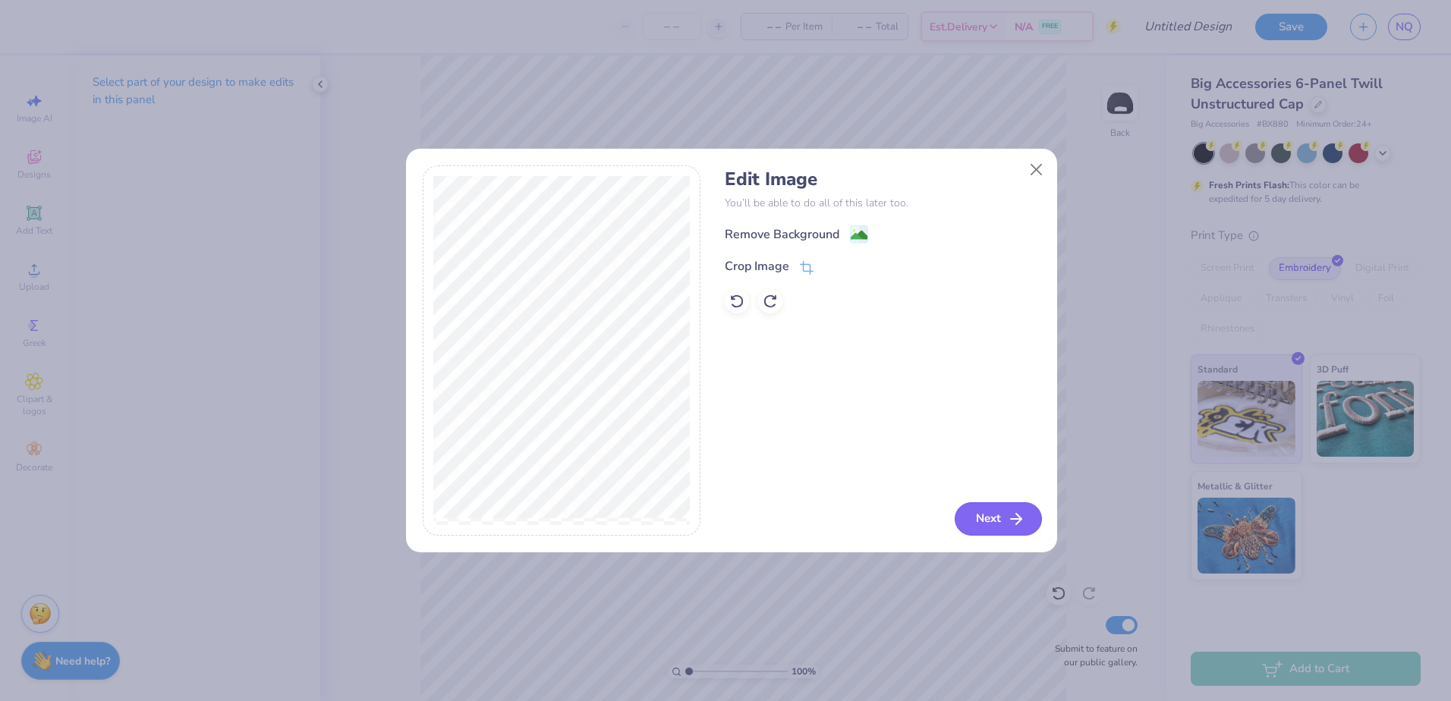
click at [979, 528] on button "Next" at bounding box center [998, 519] width 87 height 33
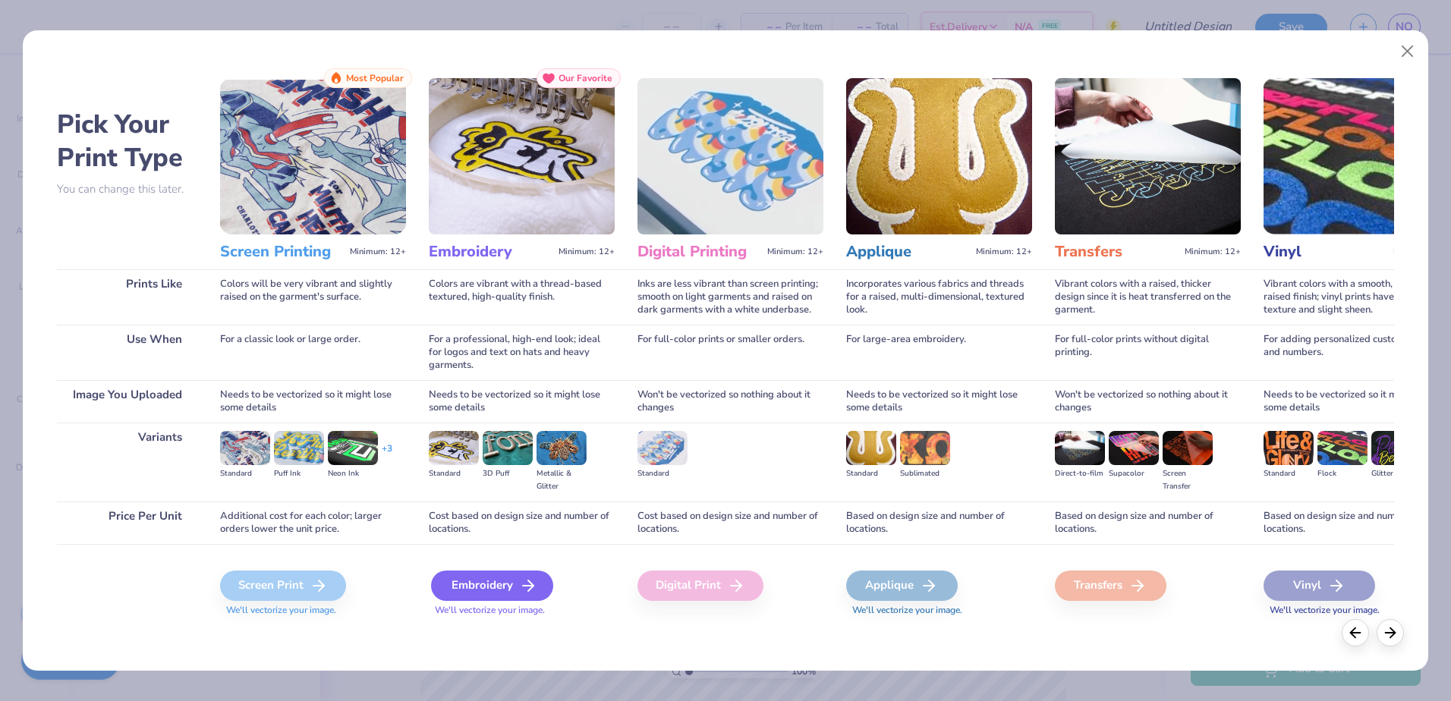
click at [505, 582] on div "Embroidery" at bounding box center [492, 586] width 122 height 30
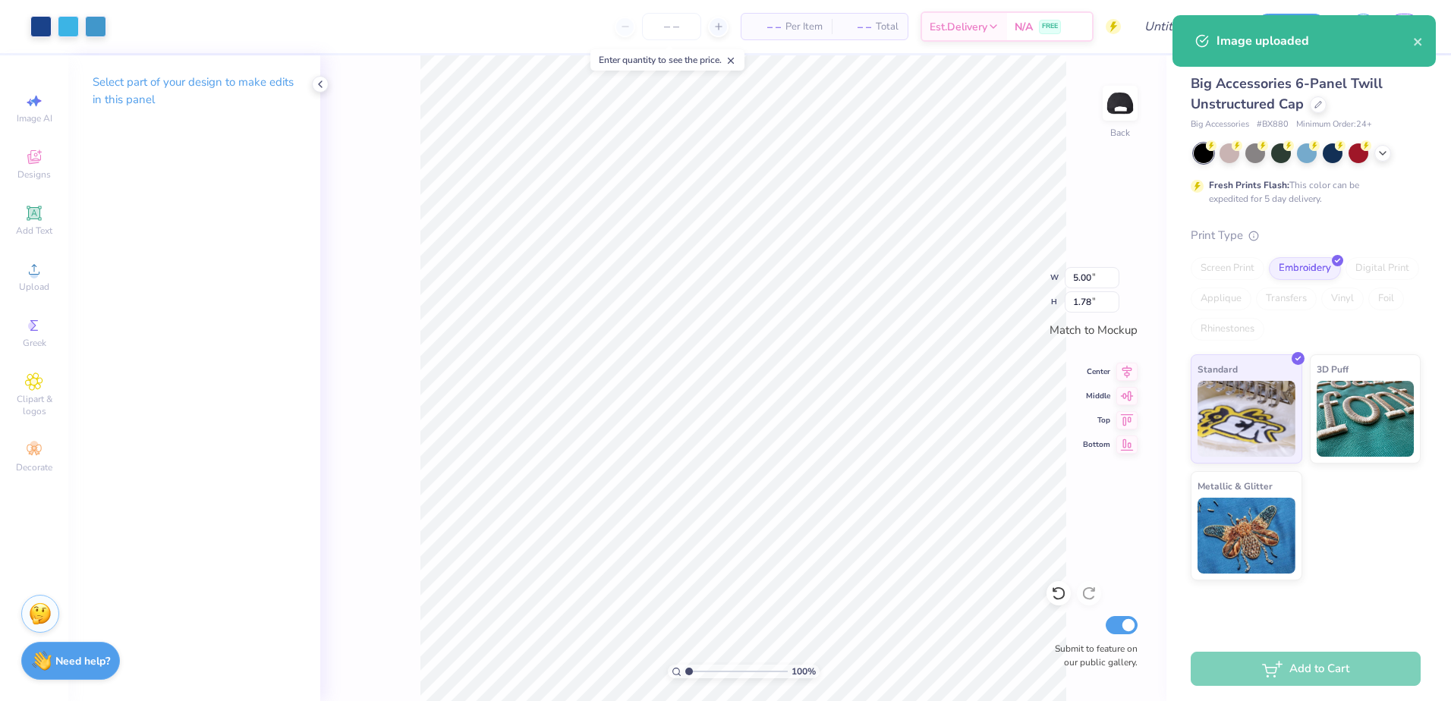
type input "3.09"
type input "1.10"
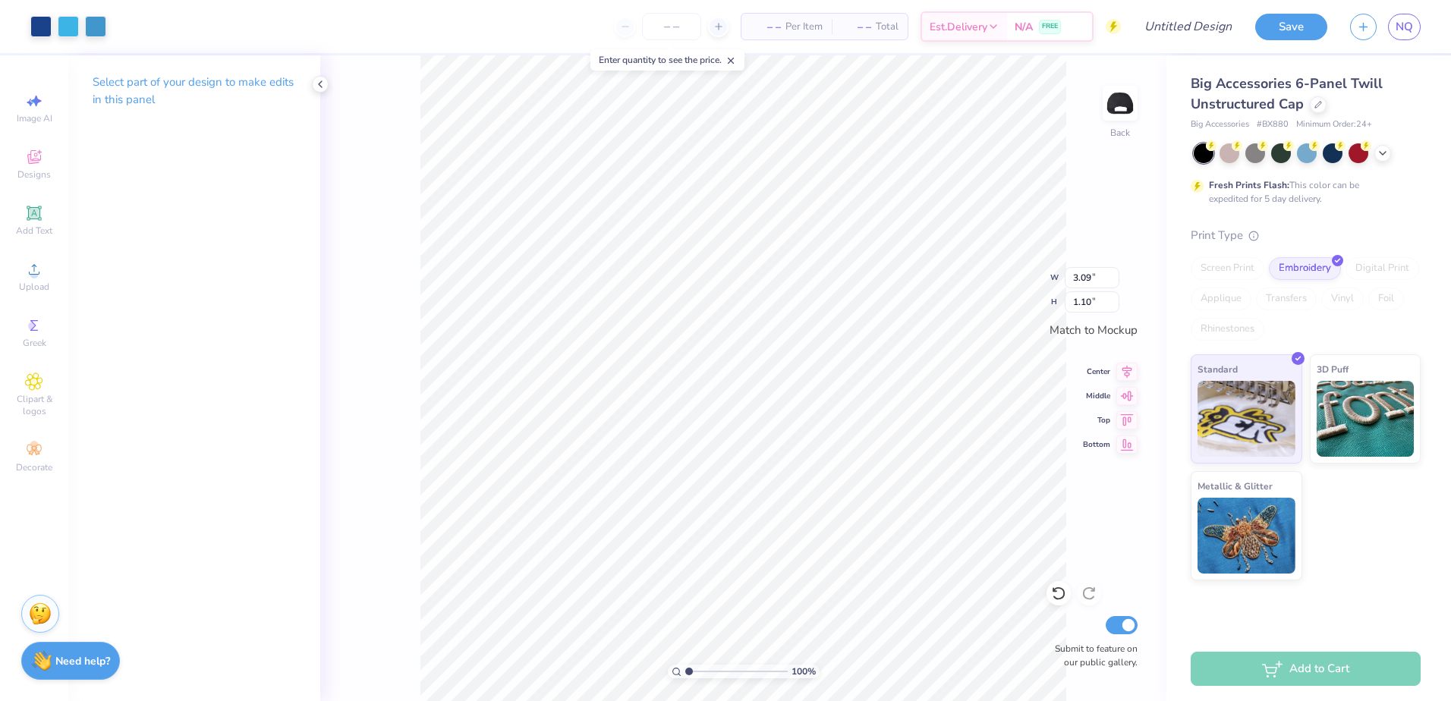
type input "2.67"
type input "0.95"
click at [1209, 26] on input "Design Title" at bounding box center [1169, 26] width 149 height 30
type input "revised 4"
click at [615, 28] on div at bounding box center [672, 26] width 114 height 27
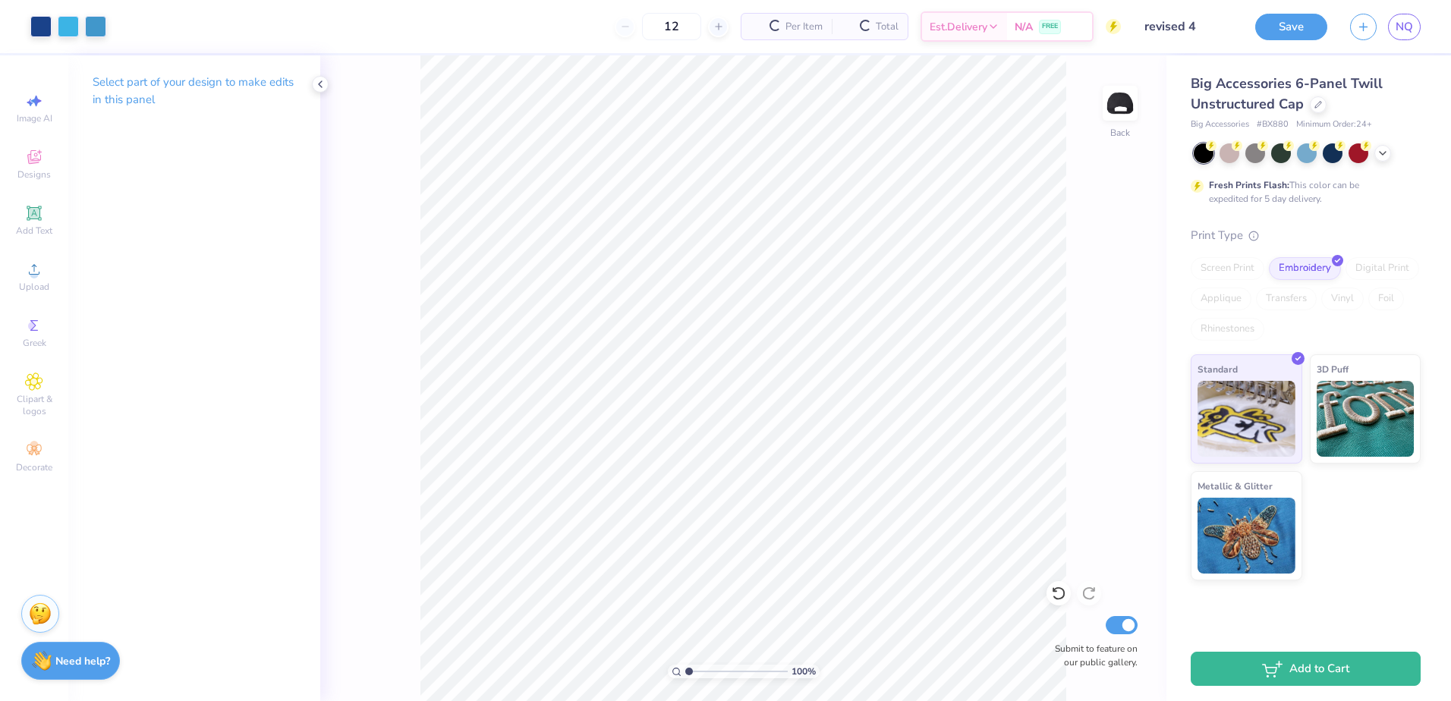
type input "12"
click at [1288, 23] on button "Save" at bounding box center [1292, 24] width 72 height 27
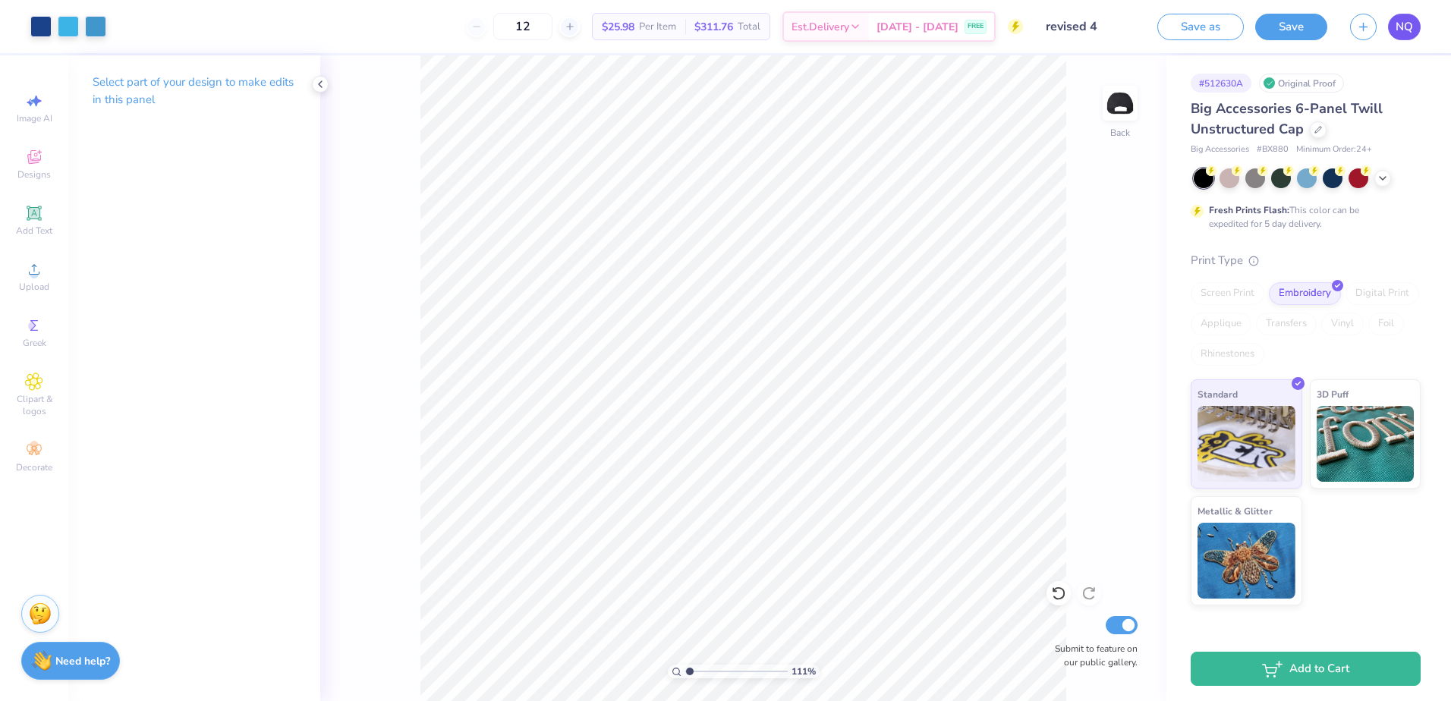
click at [1401, 21] on span "NQ" at bounding box center [1404, 26] width 17 height 17
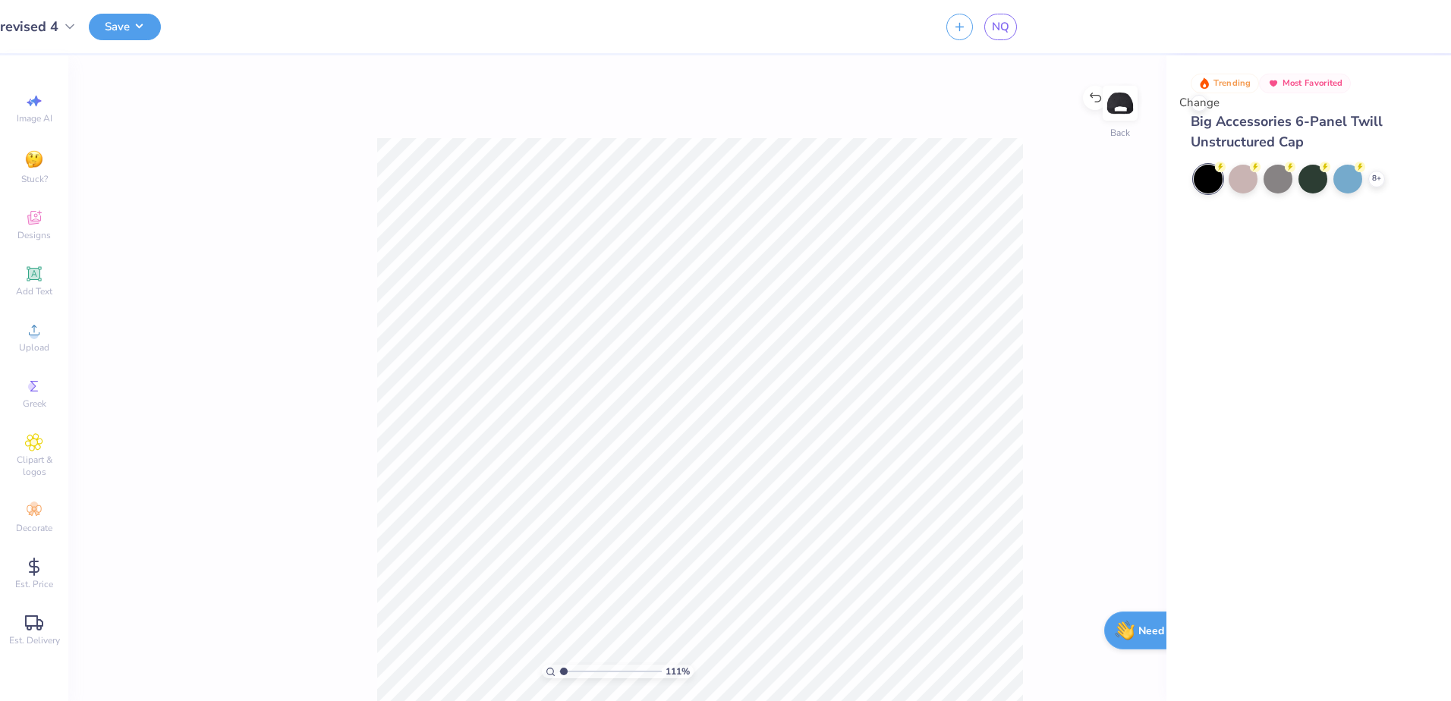
type input "1"
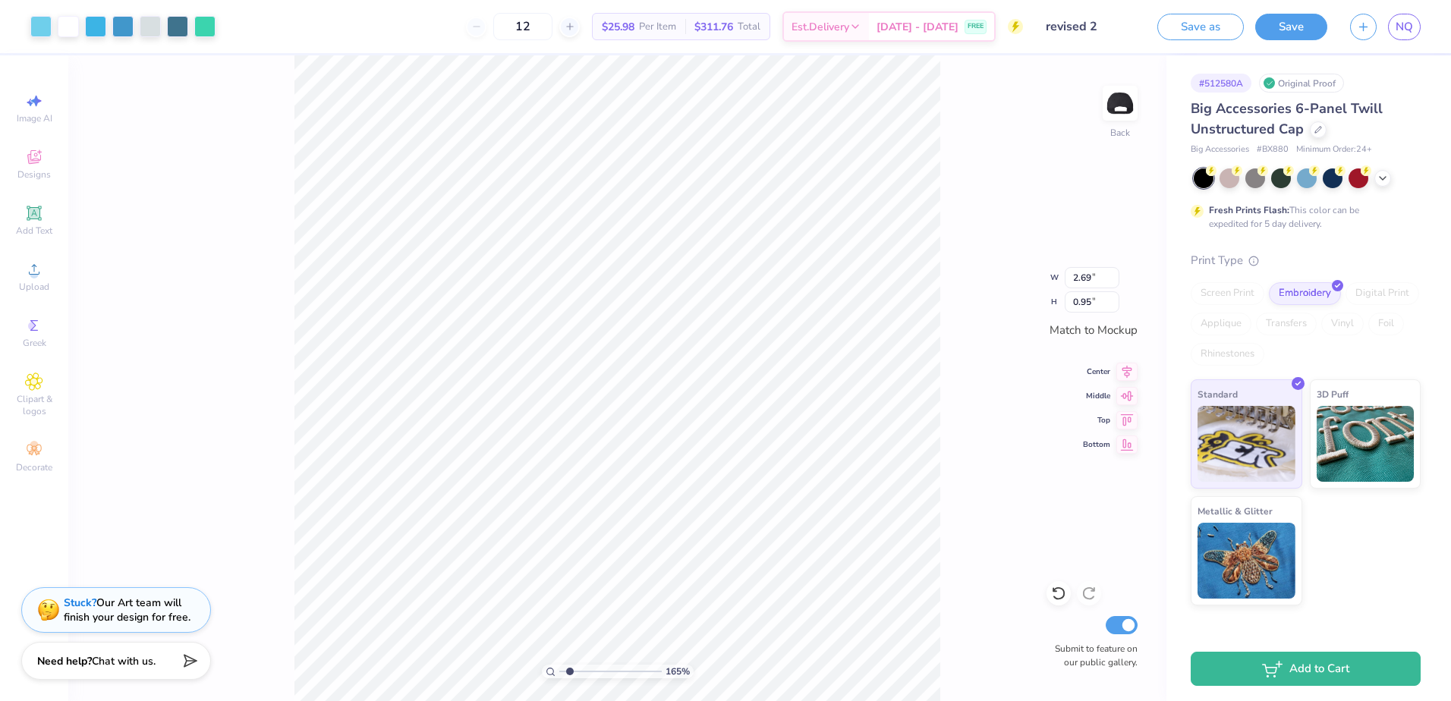
type input "1.64913377760655"
type input "3.42"
type input "1.21"
drag, startPoint x: 276, startPoint y: 340, endPoint x: 292, endPoint y: 339, distance: 16.0
click at [278, 341] on div "165 % Back W 3.42 3.42 " H 1.21 1.21 " Match to Mockup Center Middle Top Bottom…" at bounding box center [617, 378] width 1098 height 646
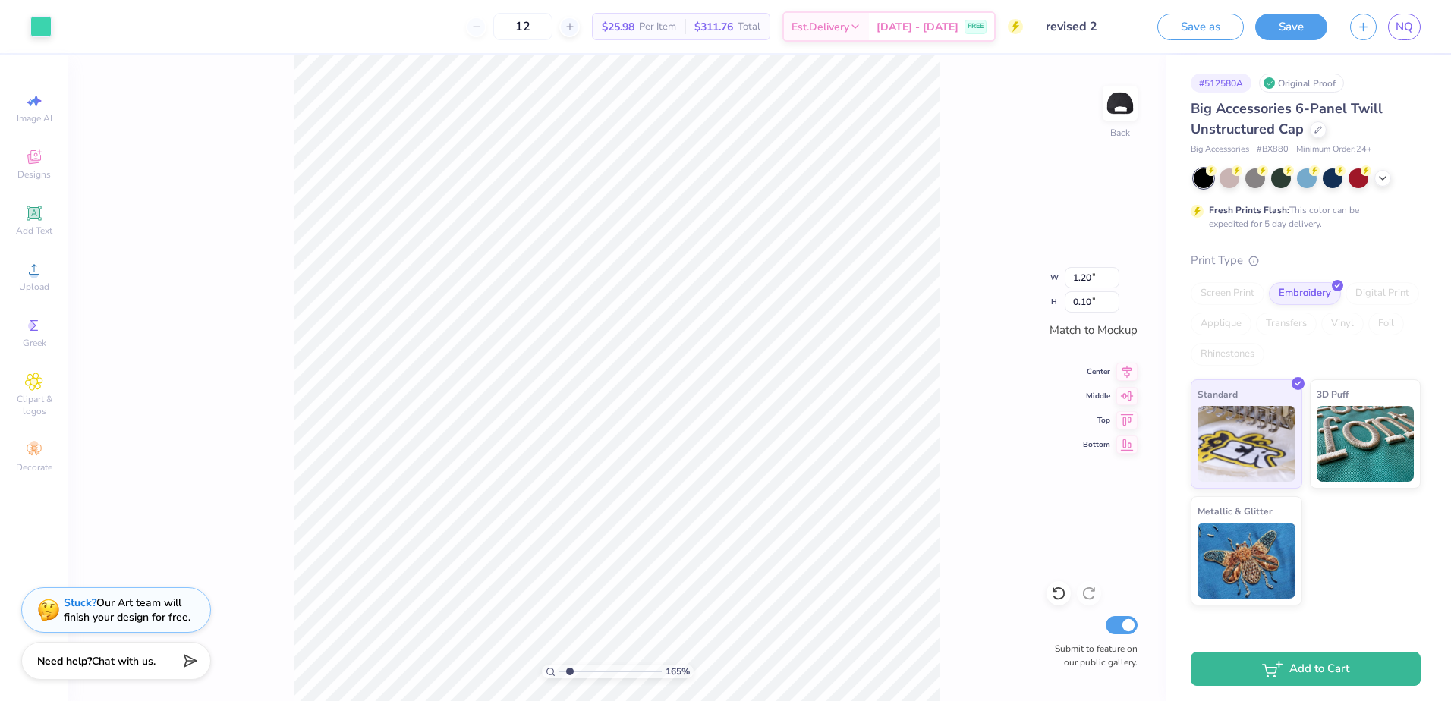
type input "1.64913377760655"
type input "1.20"
type input "0.10"
type input "1"
type input "2.97"
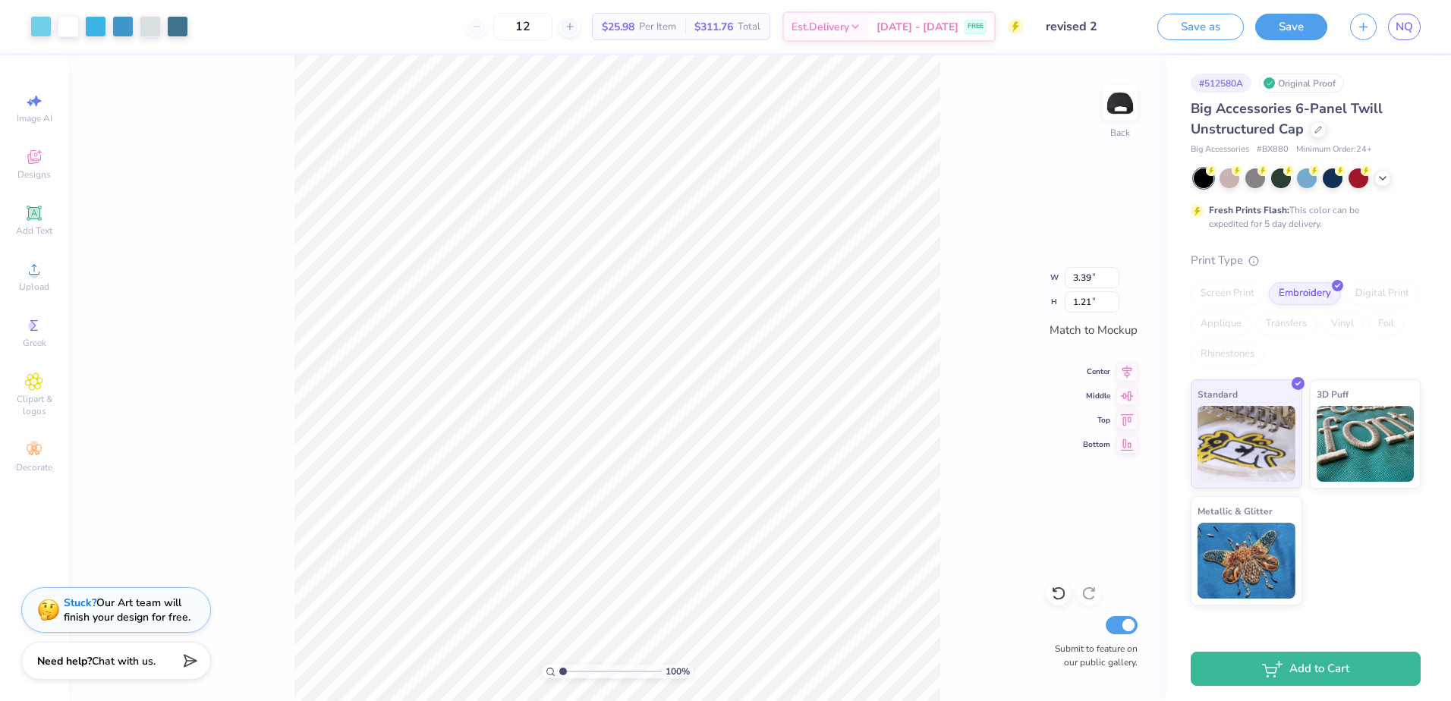
type input "1.06"
type input "2.70"
type input "0.96"
click at [1127, 427] on div "100 % Back Submit to feature on our public gallery." at bounding box center [617, 378] width 1098 height 646
click at [1101, 12] on input "revised 2" at bounding box center [1071, 26] width 149 height 30
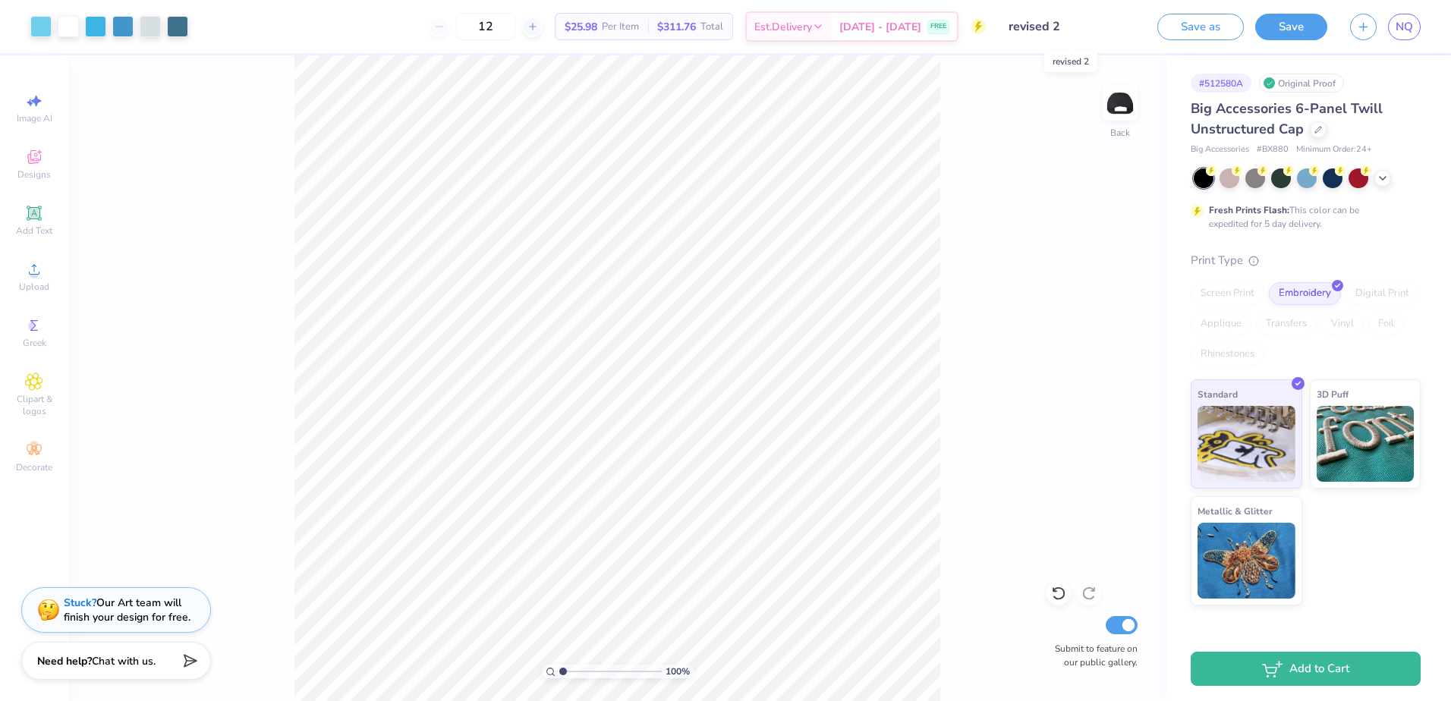
click at [1055, 33] on input "revised 2" at bounding box center [1071, 26] width 149 height 30
click at [1060, 25] on input "revised 2" at bounding box center [1071, 26] width 149 height 30
drag, startPoint x: 1060, startPoint y: 25, endPoint x: 1080, endPoint y: 153, distance: 129.9
click at [1080, 153] on div "100 % Back Submit to feature on our public gallery." at bounding box center [617, 378] width 1098 height 646
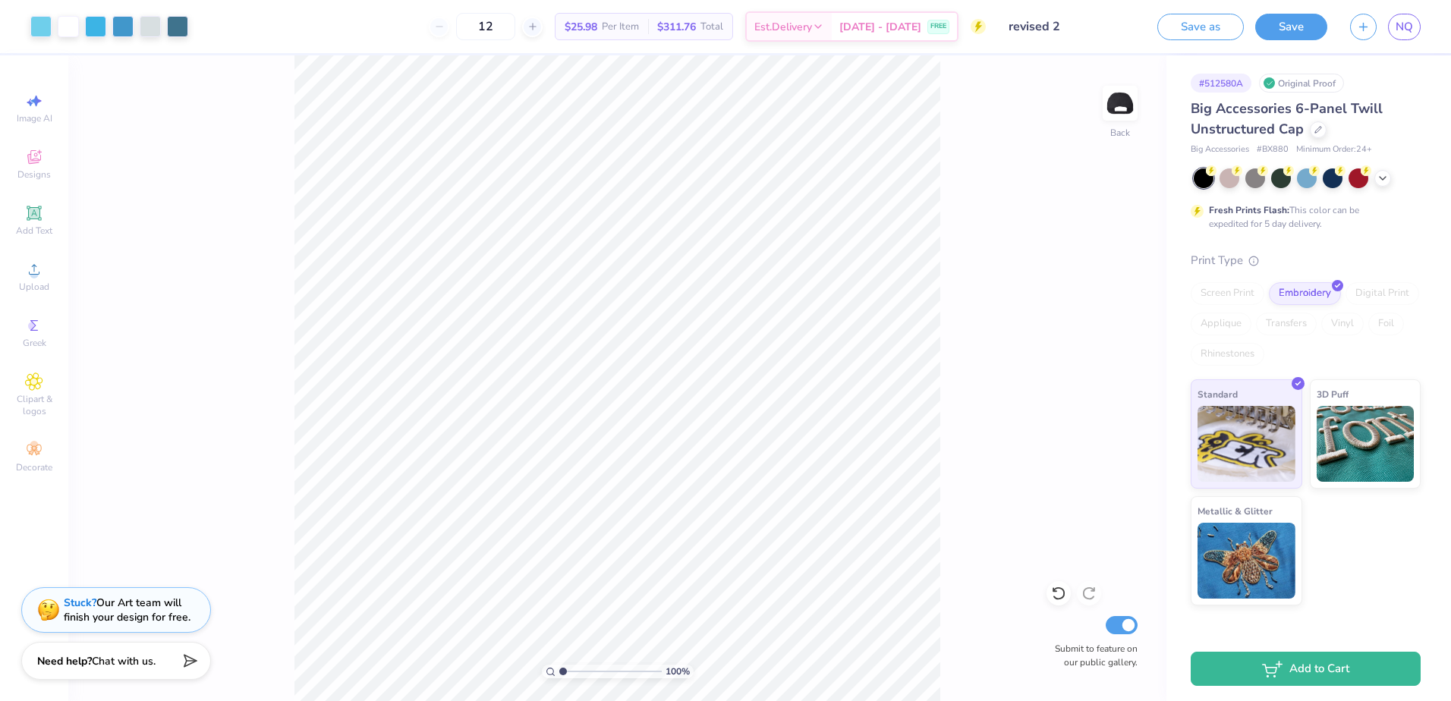
click at [1091, 22] on input "revised 2" at bounding box center [1071, 26] width 149 height 30
click at [1221, 26] on button "Save as" at bounding box center [1201, 24] width 87 height 27
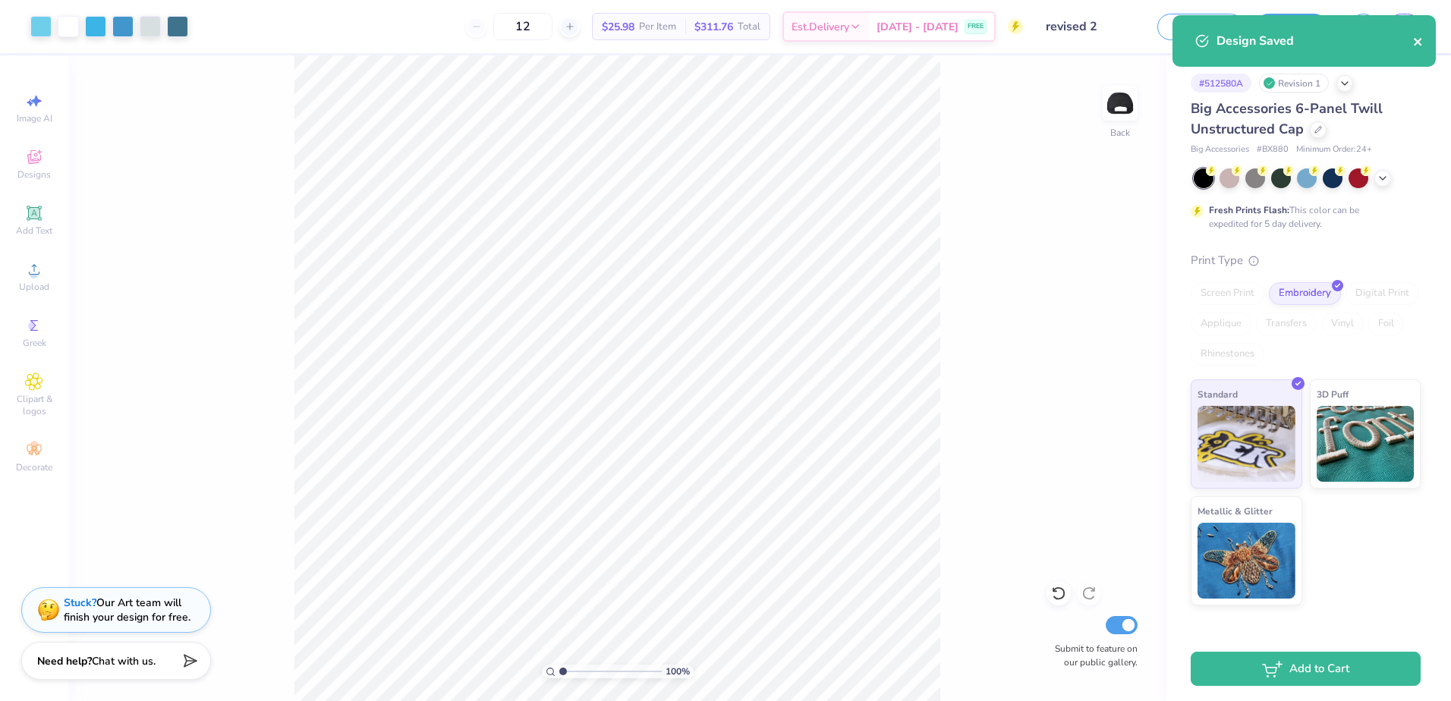
click at [1417, 43] on icon "close" at bounding box center [1418, 42] width 8 height 8
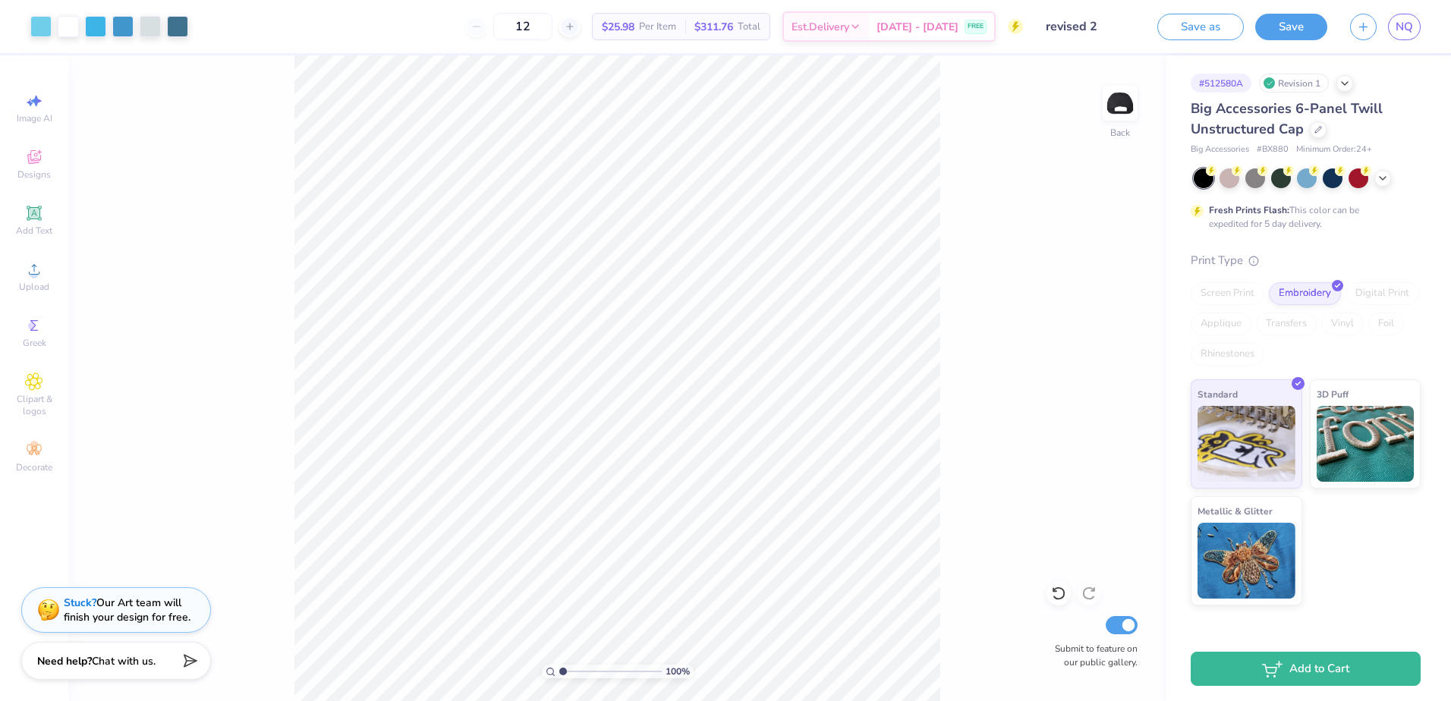
click at [1403, 20] on div "Design Saved" at bounding box center [1304, 46] width 269 height 69
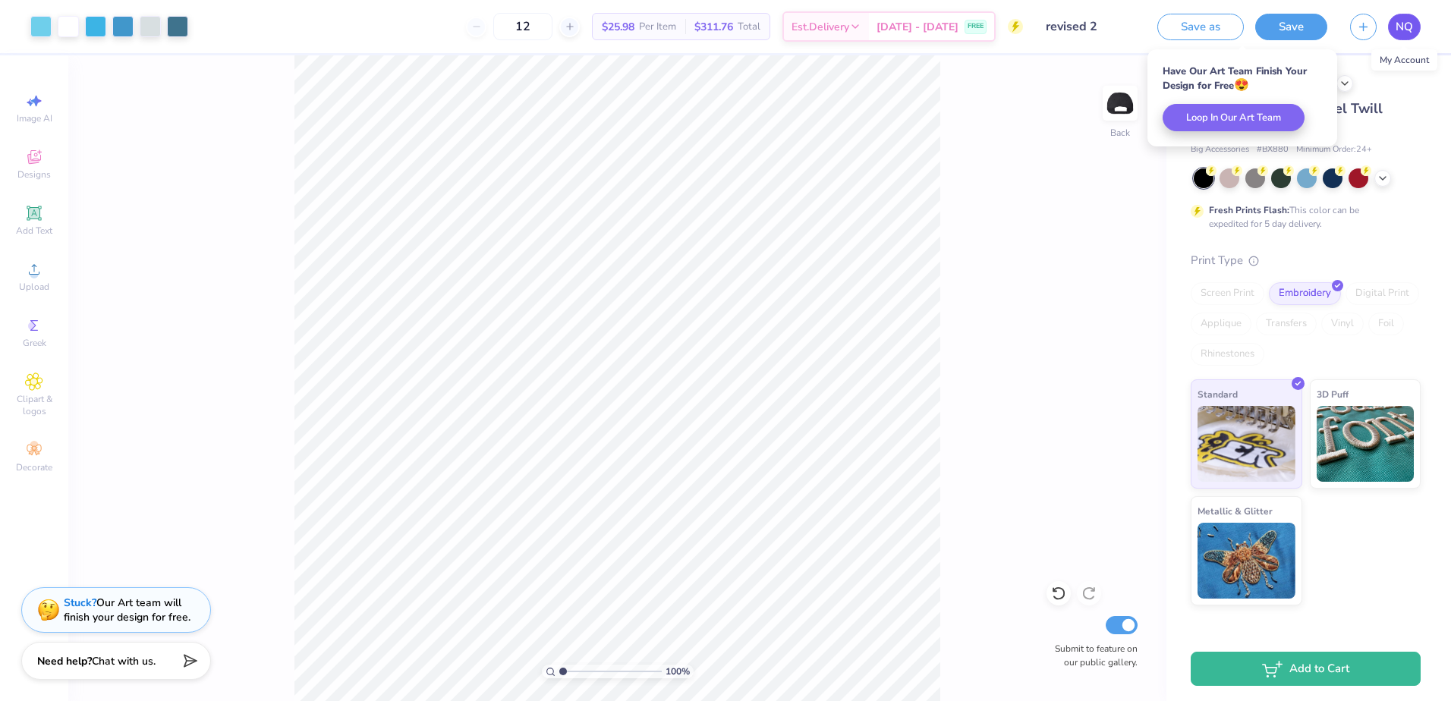
click at [1409, 36] on link "NQ" at bounding box center [1404, 27] width 33 height 27
